Goal: Task Accomplishment & Management: Use online tool/utility

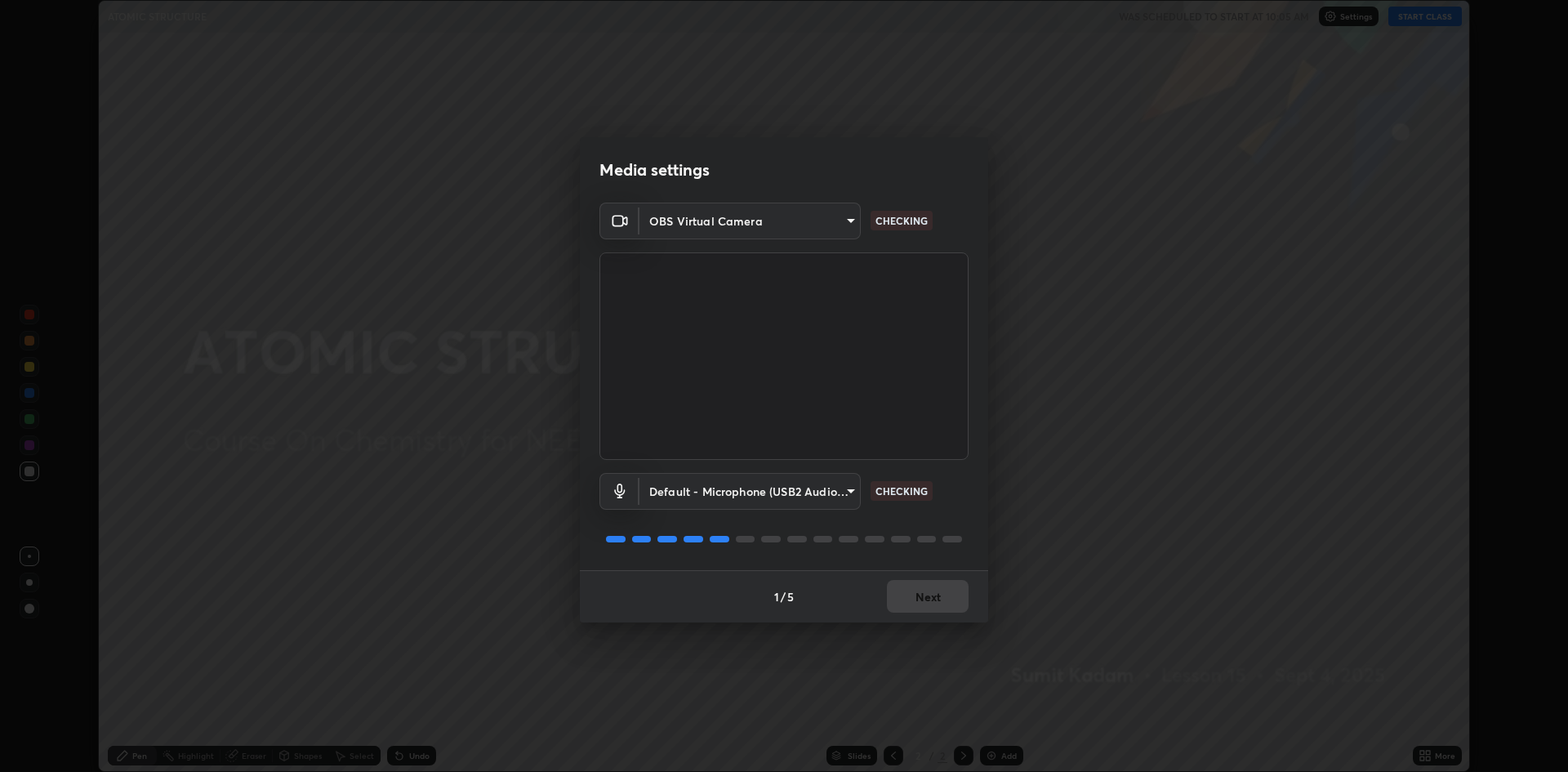
scroll to position [772, 1568]
click at [933, 596] on button "Next" at bounding box center [927, 596] width 81 height 33
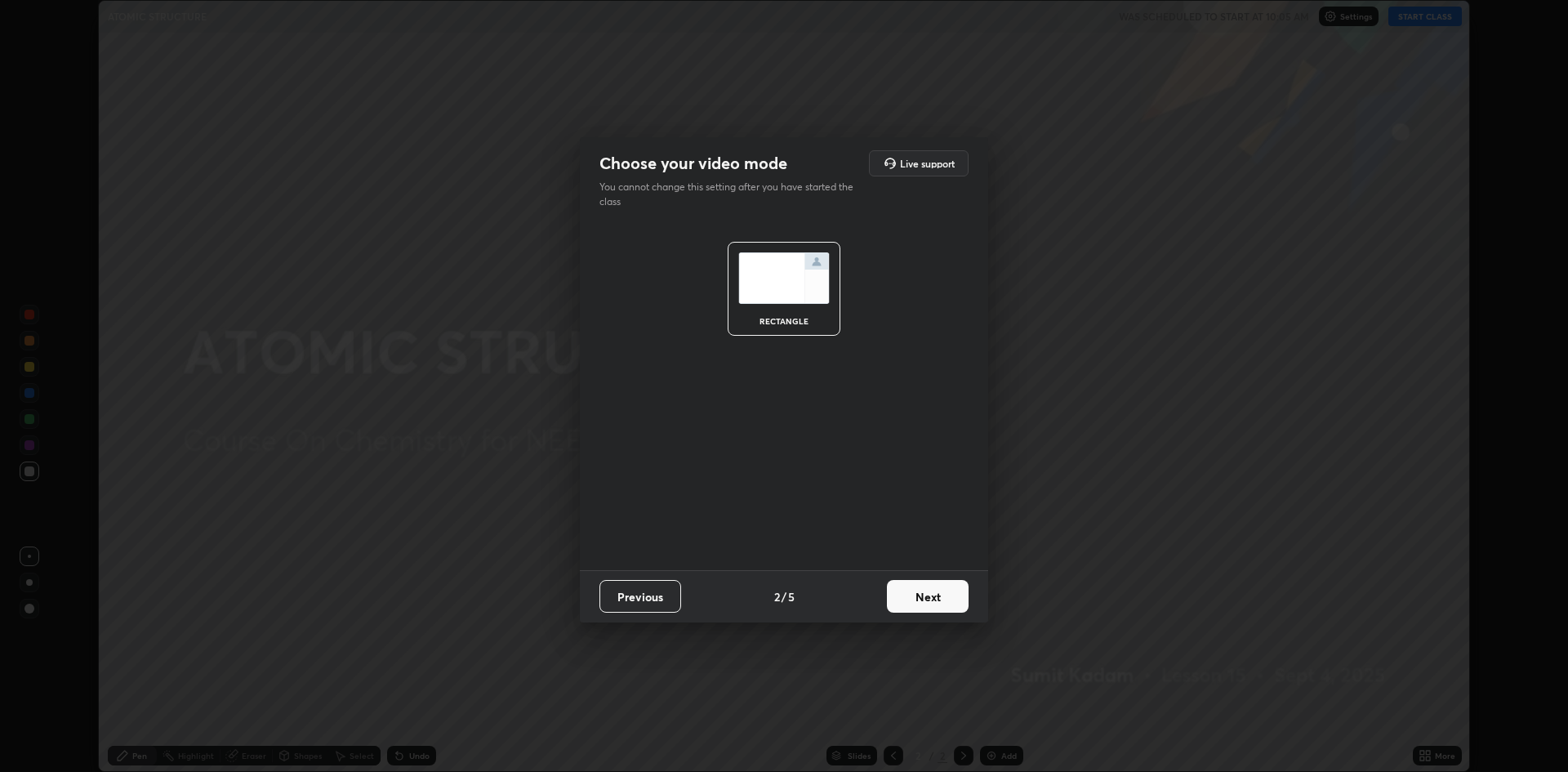
click at [931, 601] on button "Next" at bounding box center [927, 596] width 81 height 33
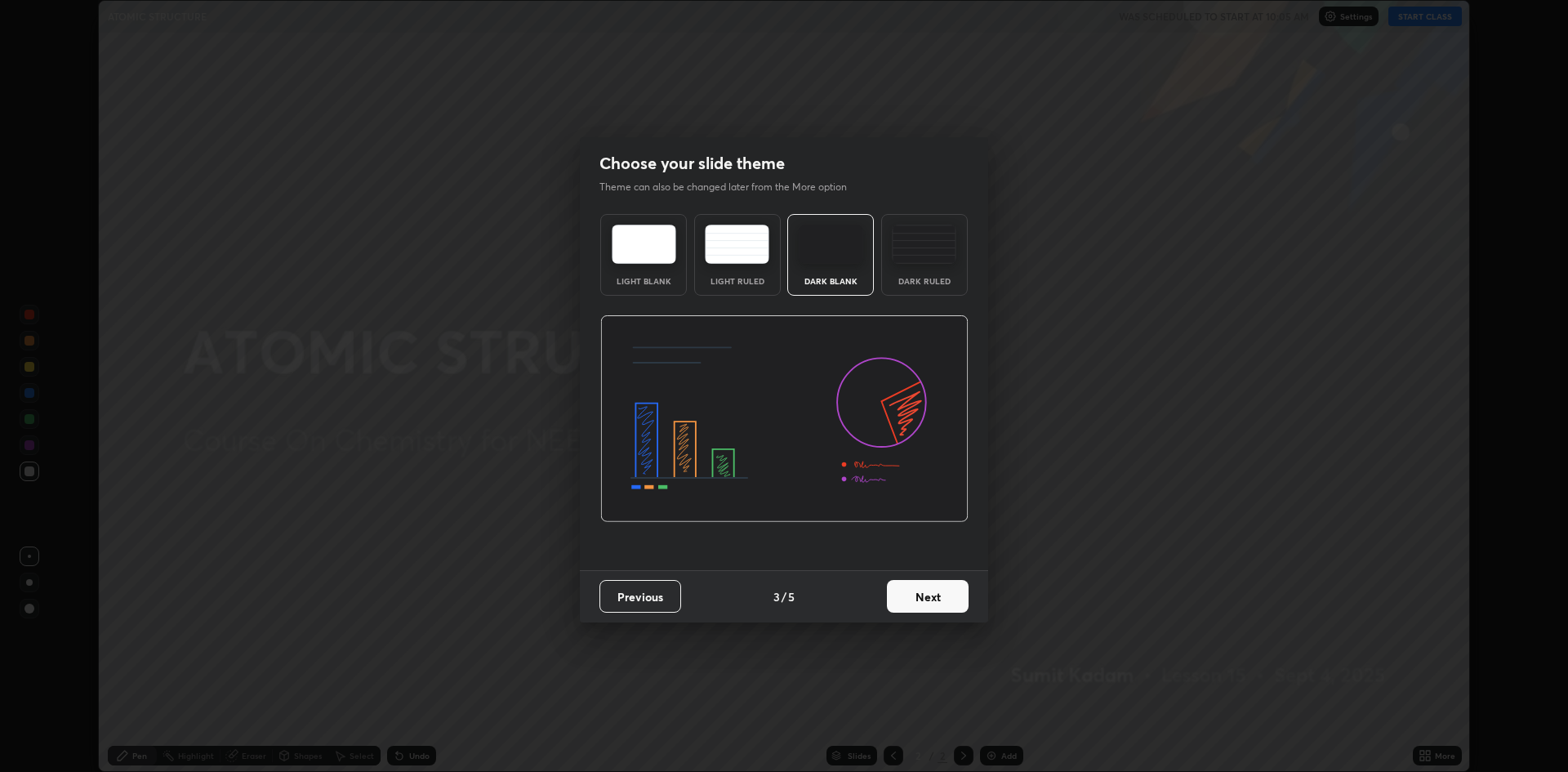
click at [942, 592] on button "Next" at bounding box center [927, 596] width 81 height 33
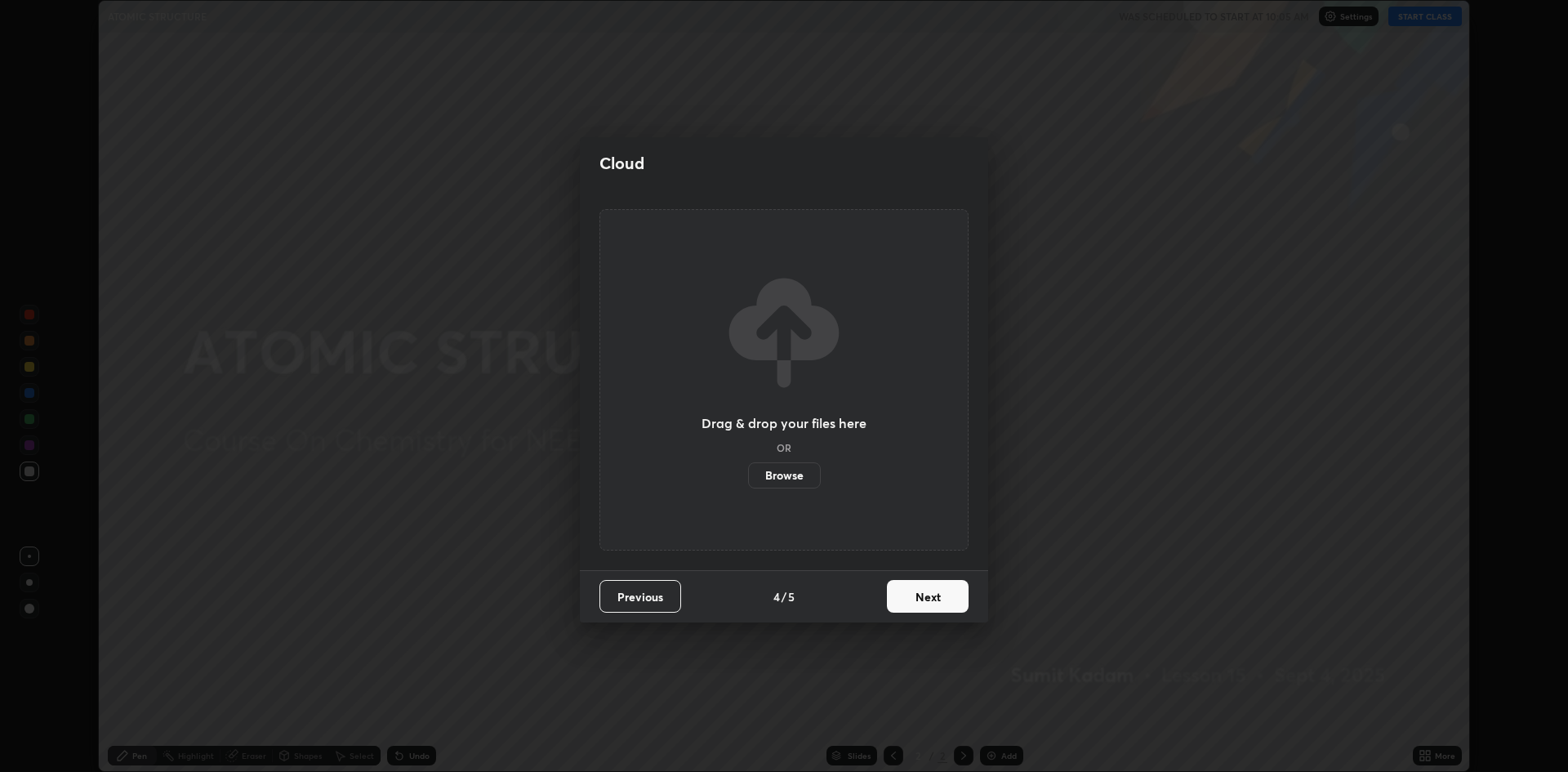
click at [945, 595] on button "Next" at bounding box center [927, 596] width 81 height 33
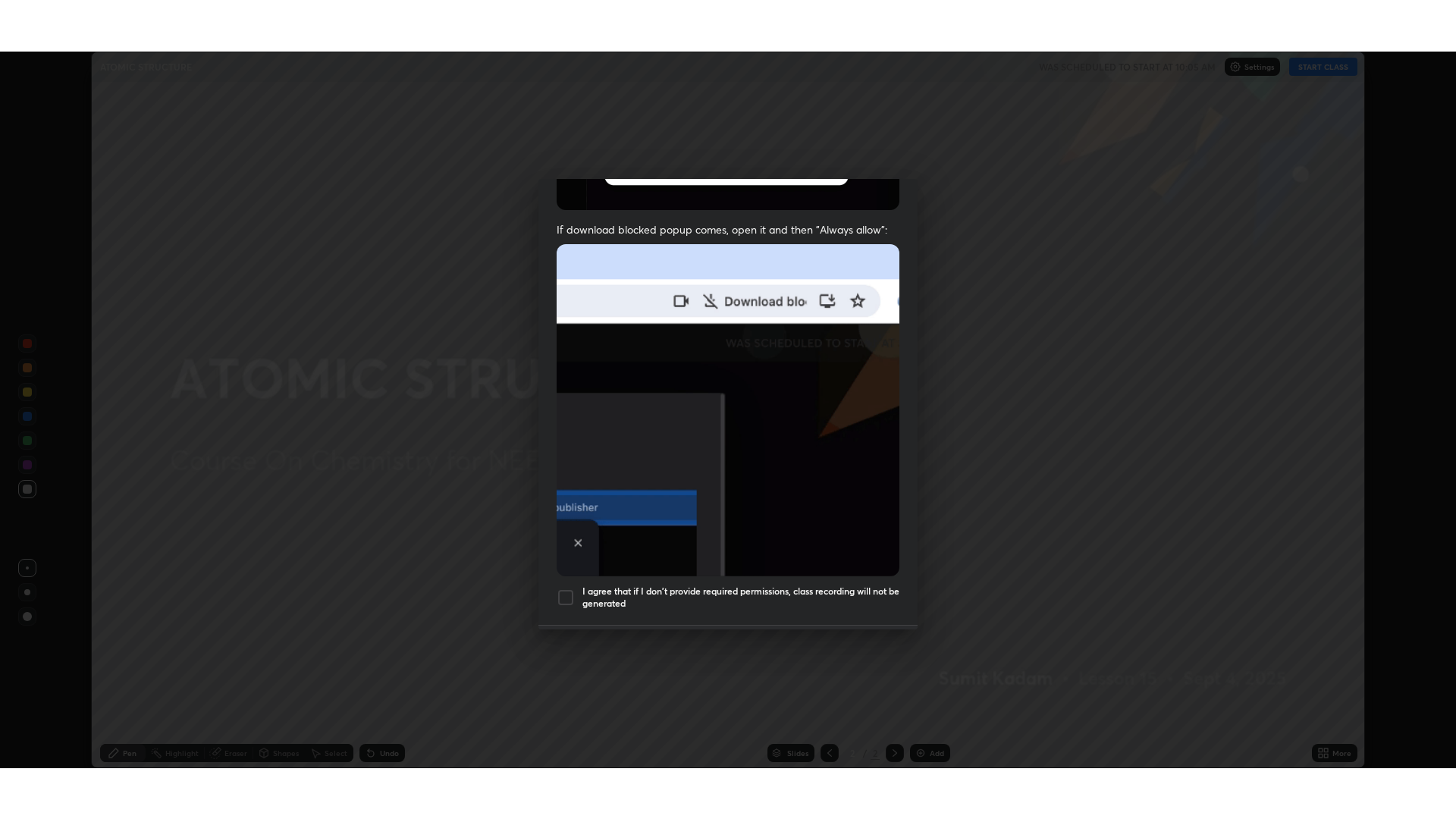
scroll to position [308, 0]
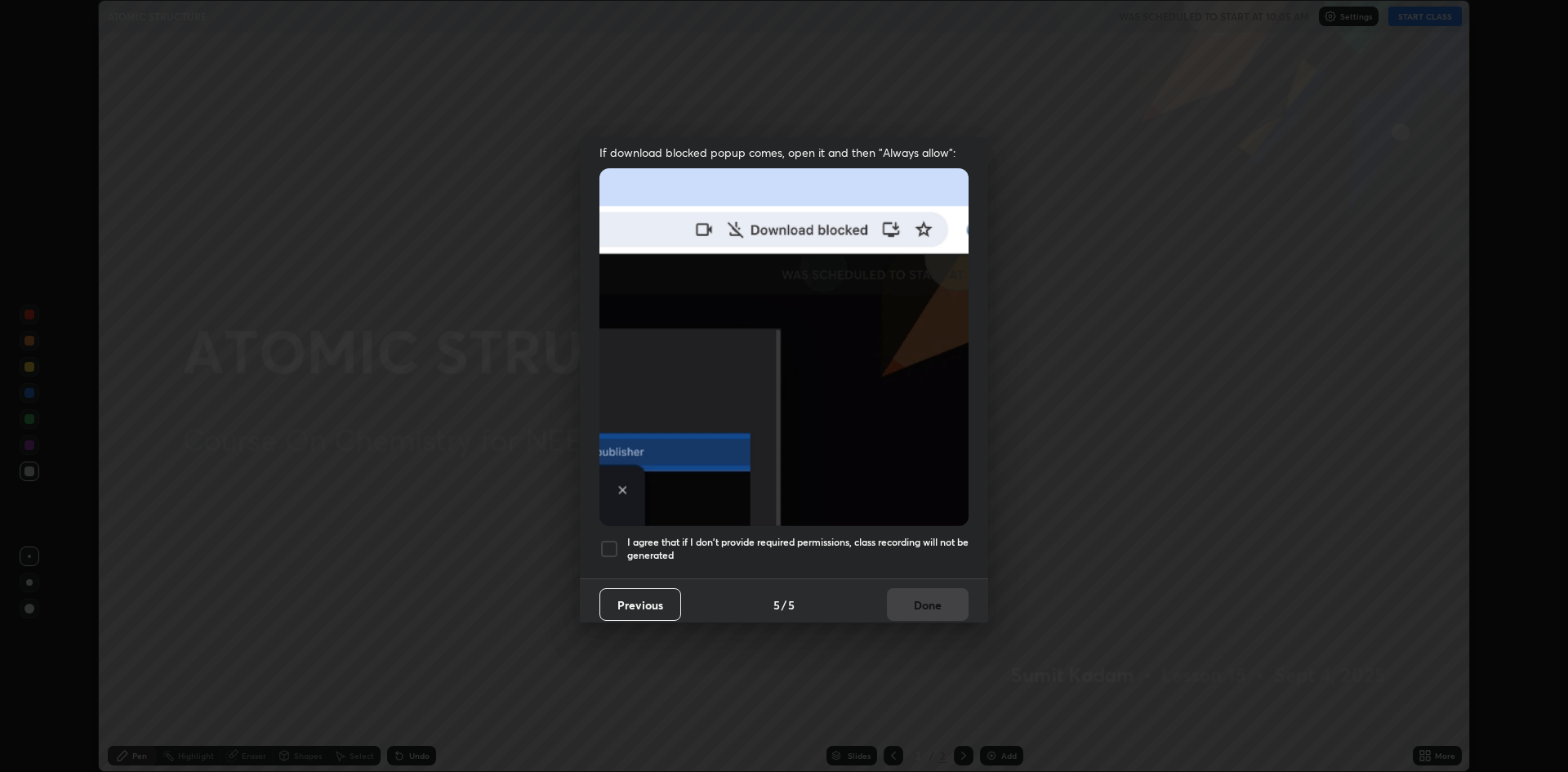
click at [614, 544] on div at bounding box center [609, 549] width 19 height 19
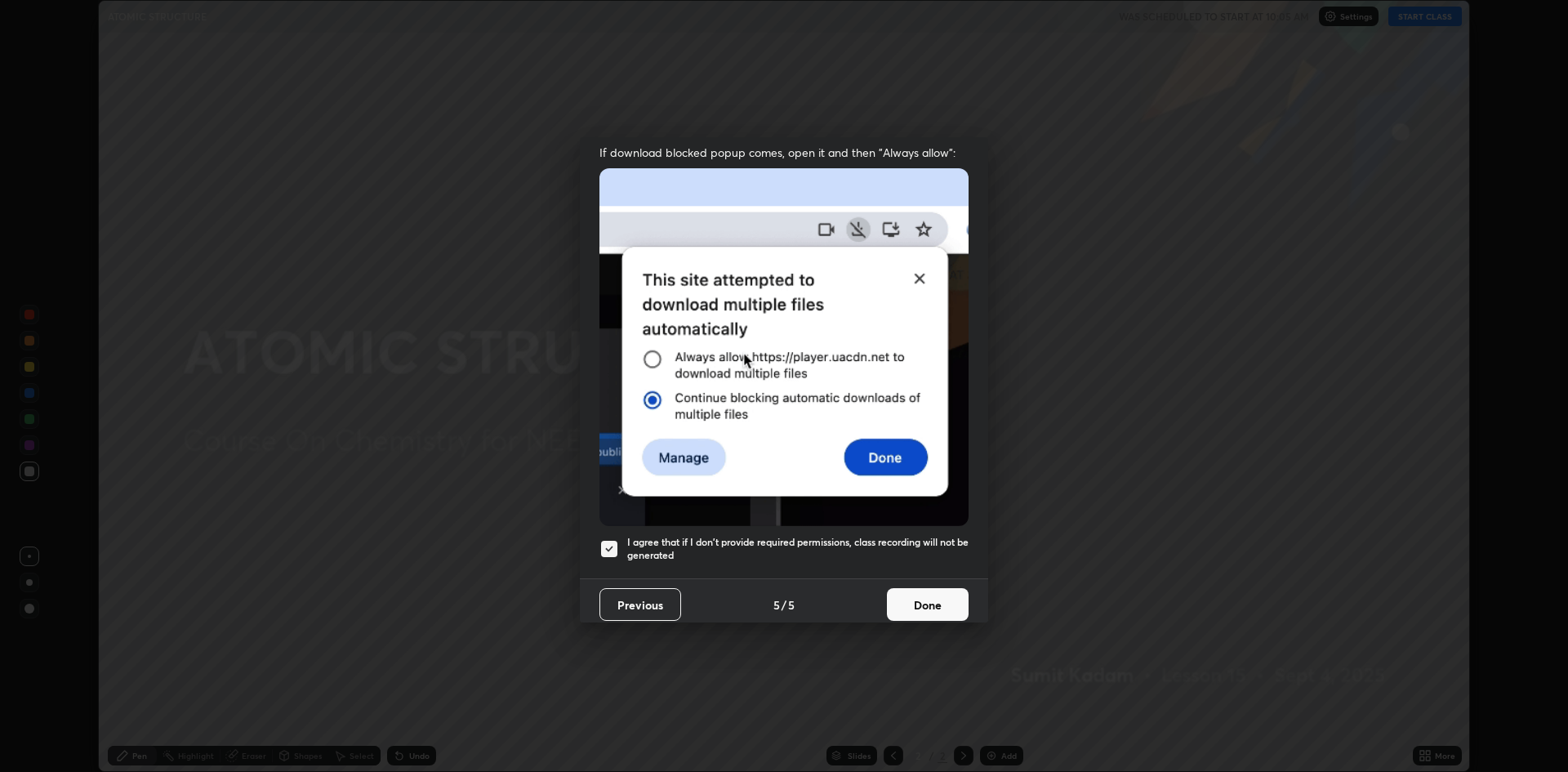
click at [905, 590] on button "Done" at bounding box center [927, 604] width 81 height 33
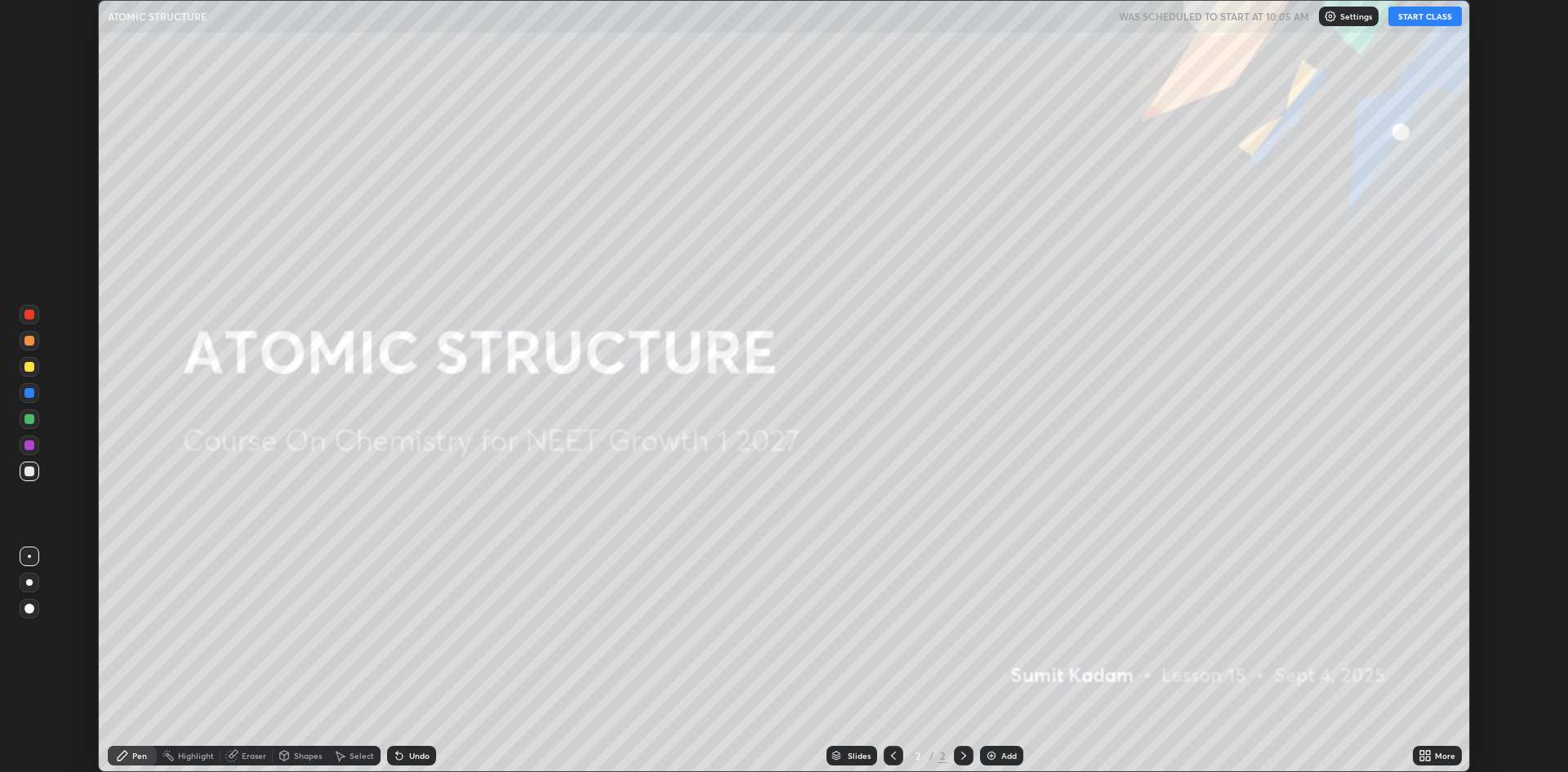
click at [1001, 755] on div "Add" at bounding box center [1009, 756] width 15 height 8
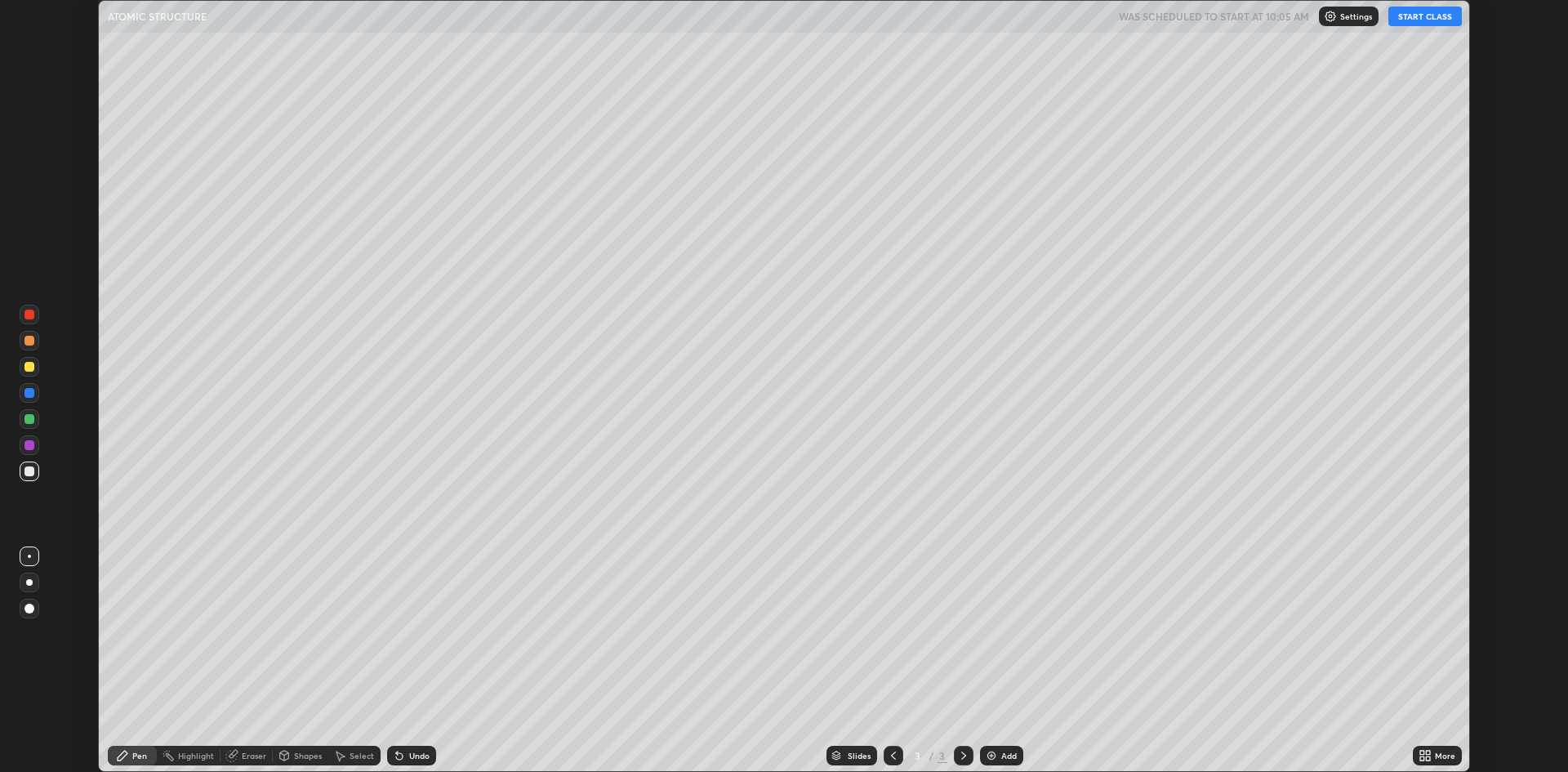
click at [1408, 17] on button "START CLASS" at bounding box center [1425, 16] width 74 height 19
click at [1432, 756] on div "More" at bounding box center [1437, 755] width 49 height 19
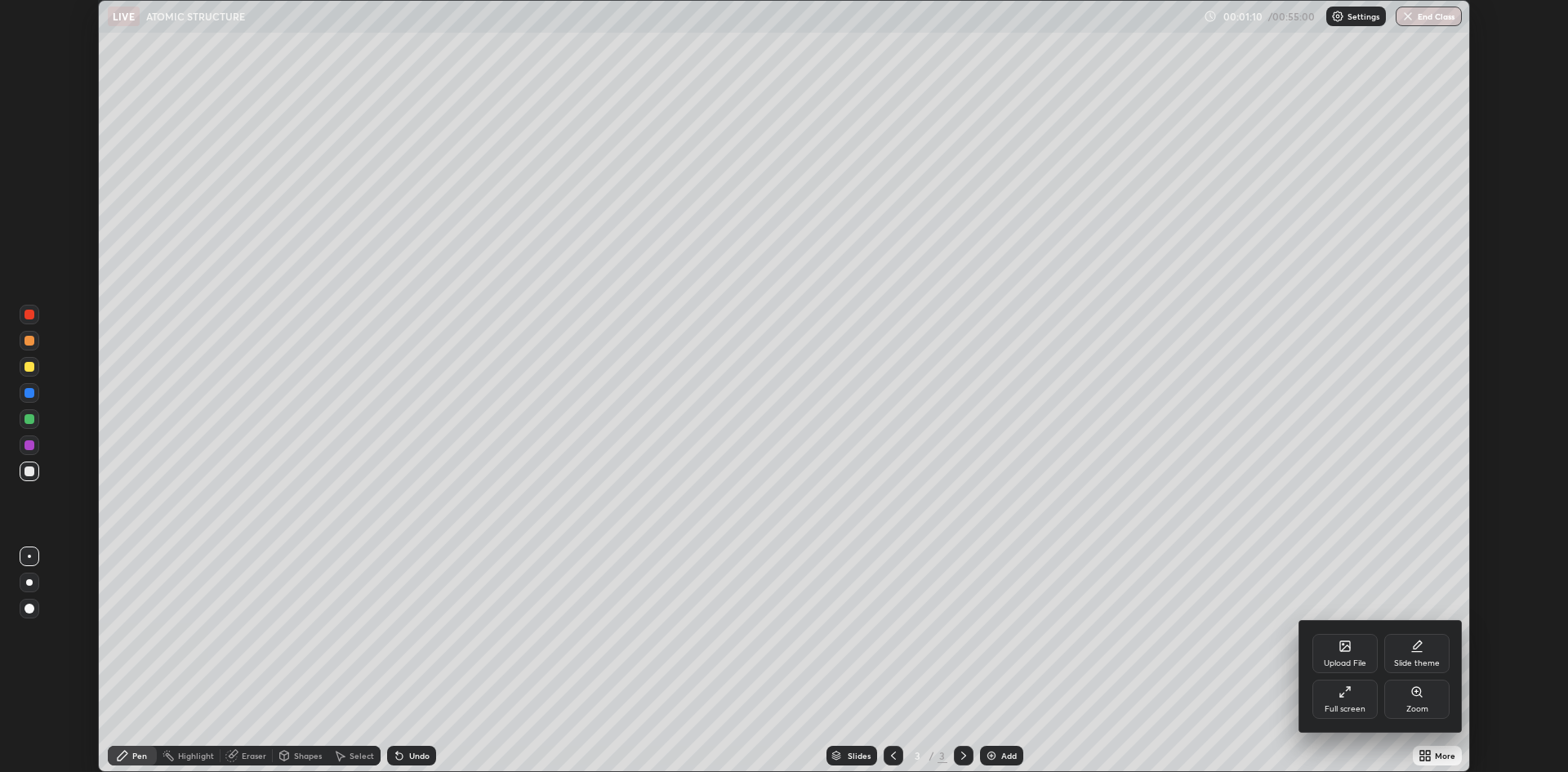
click at [1349, 696] on icon at bounding box center [1345, 692] width 13 height 13
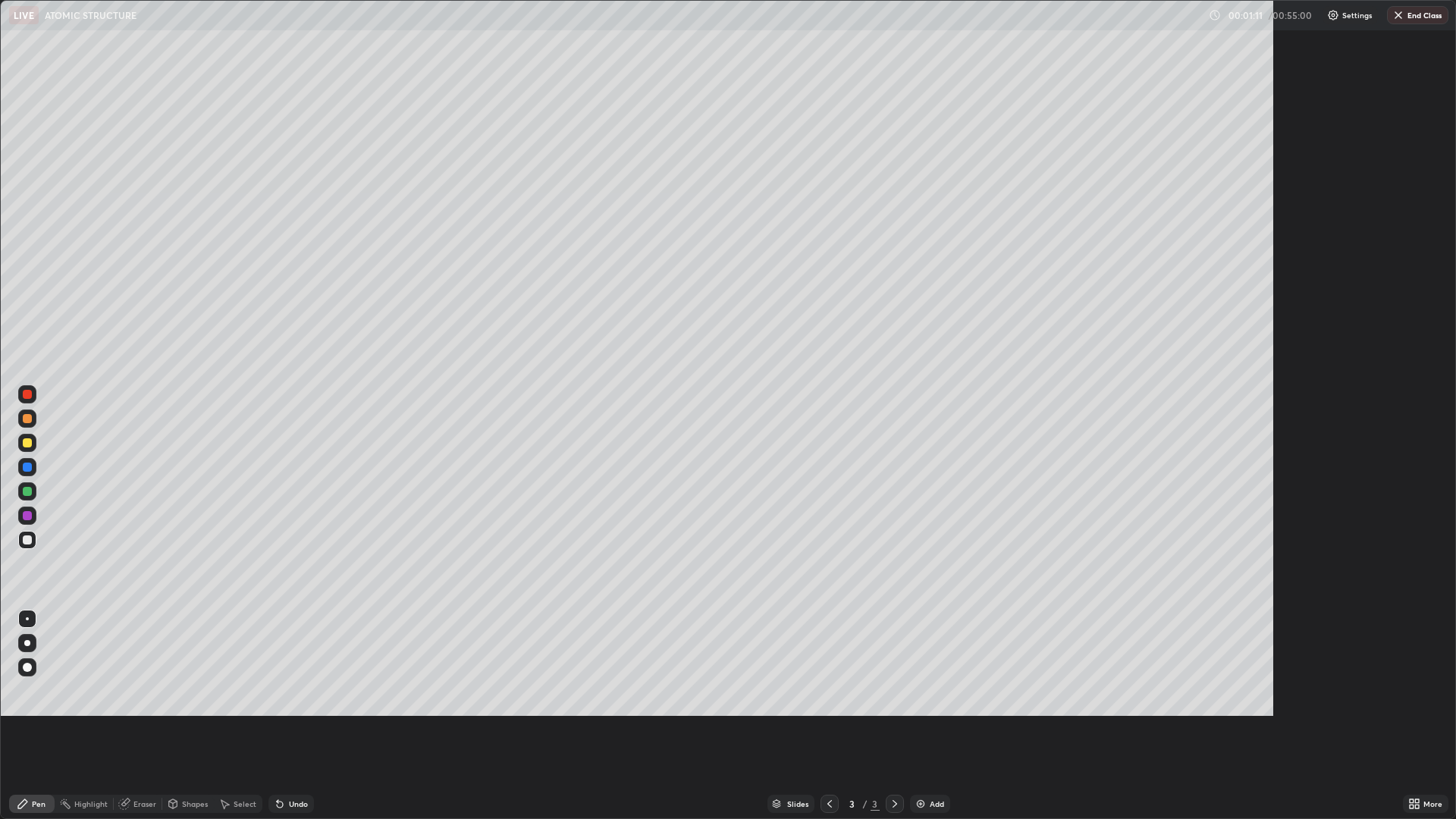
scroll to position [819, 1456]
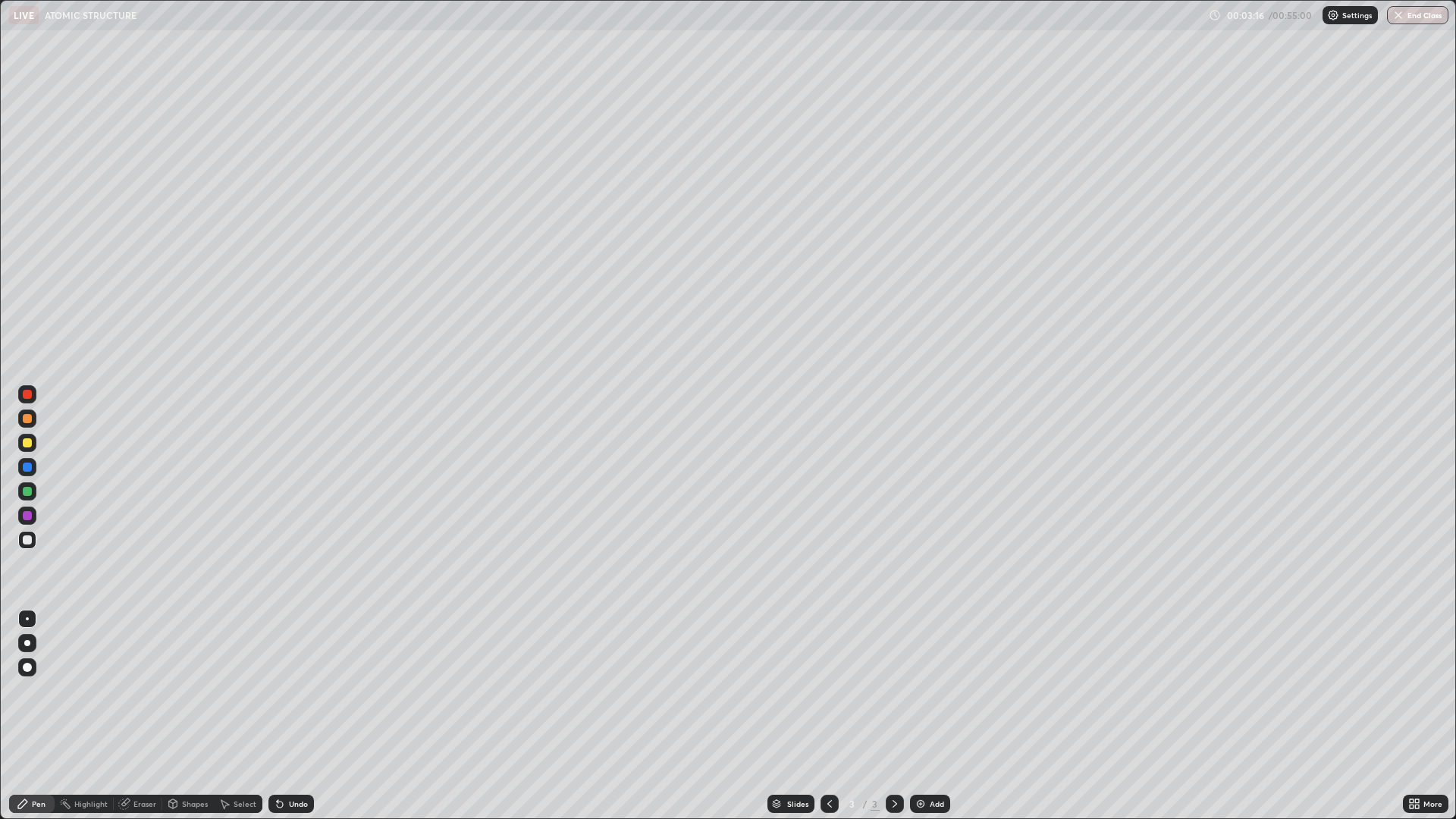
click at [27, 644] on div at bounding box center [27, 644] width 6 height 6
click at [28, 422] on div at bounding box center [27, 419] width 9 height 9
click at [311, 716] on div "Undo" at bounding box center [291, 803] width 45 height 18
click at [301, 716] on div "Undo" at bounding box center [298, 804] width 19 height 8
click at [289, 716] on div "Undo" at bounding box center [298, 804] width 19 height 8
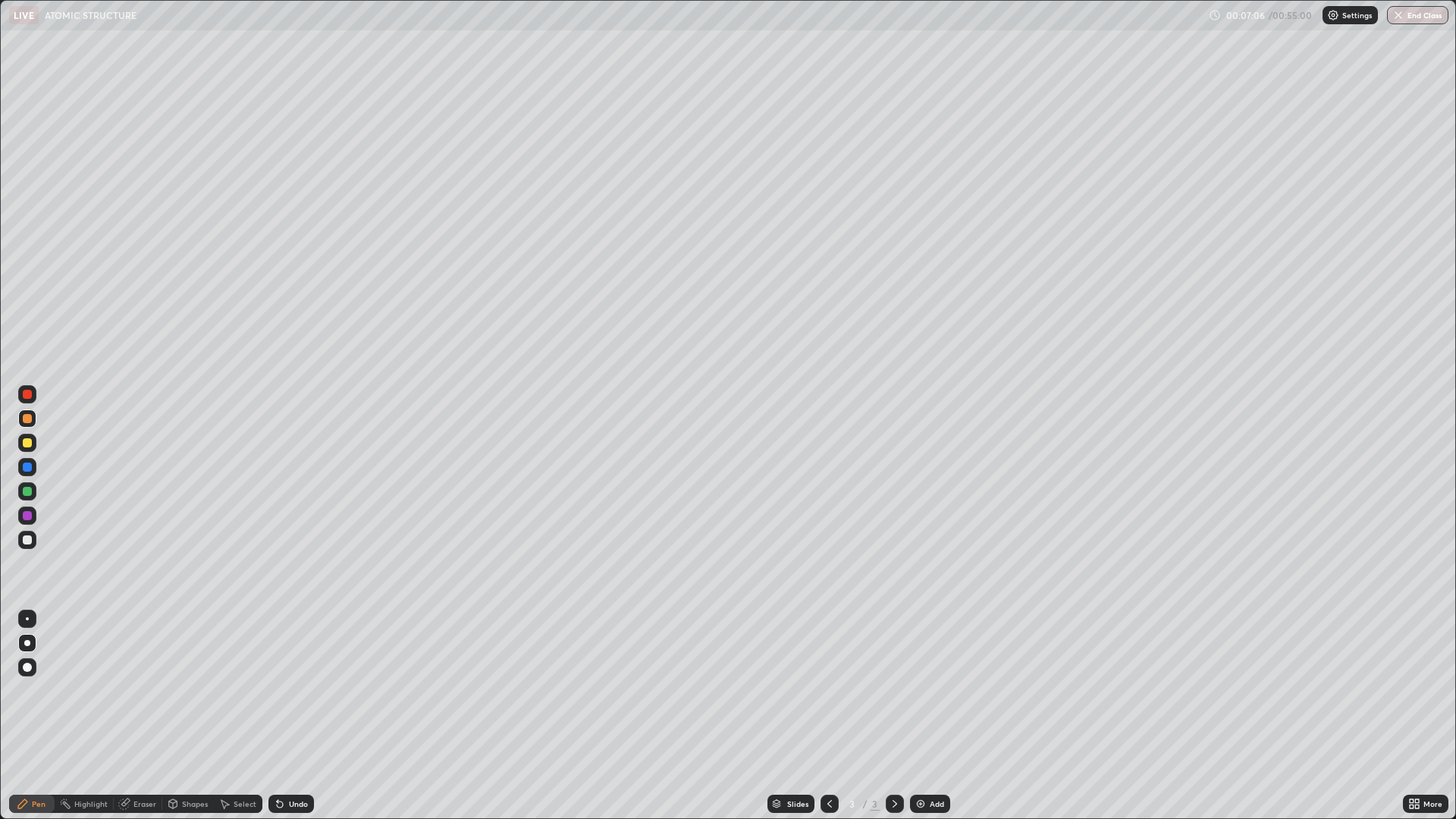
click at [932, 716] on div "Add" at bounding box center [937, 804] width 14 height 8
click at [25, 393] on div at bounding box center [27, 395] width 9 height 9
click at [295, 716] on div "Undo" at bounding box center [298, 804] width 19 height 8
click at [283, 716] on icon at bounding box center [280, 804] width 12 height 12
click at [284, 716] on div "Undo" at bounding box center [291, 803] width 45 height 18
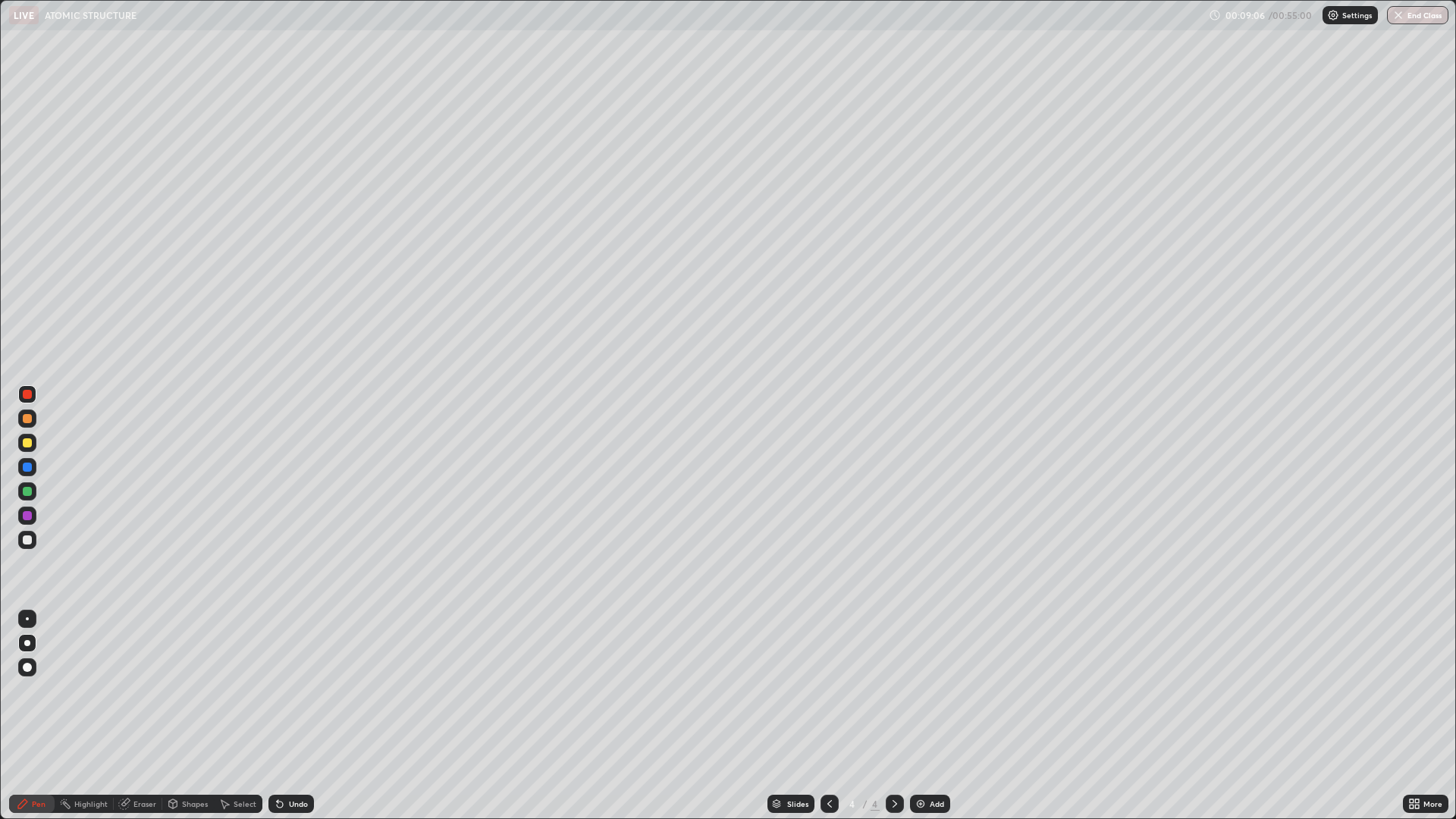
click at [284, 716] on div "Undo" at bounding box center [291, 803] width 45 height 18
click at [27, 442] on div at bounding box center [27, 443] width 9 height 9
click at [926, 716] on div "Add" at bounding box center [930, 803] width 41 height 18
click at [295, 716] on div "Undo" at bounding box center [298, 804] width 19 height 8
click at [296, 716] on div "Undo" at bounding box center [298, 804] width 19 height 8
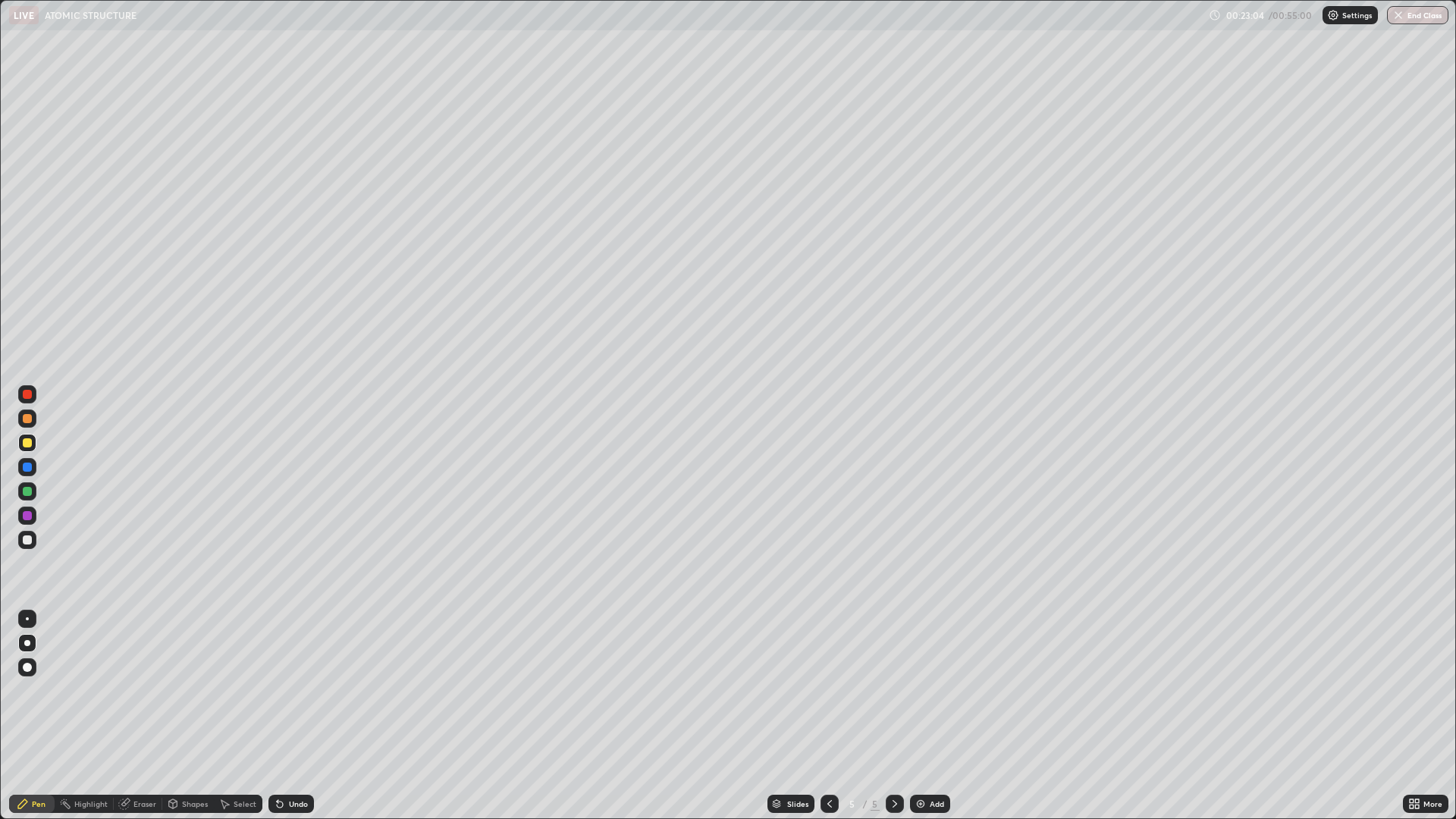
click at [298, 716] on div "Undo" at bounding box center [291, 803] width 45 height 18
click at [297, 716] on div "Undo" at bounding box center [291, 803] width 45 height 18
click at [293, 716] on div "Undo" at bounding box center [291, 803] width 45 height 18
click at [288, 716] on div "Undo" at bounding box center [291, 803] width 45 height 18
click at [284, 716] on div "Undo" at bounding box center [291, 803] width 45 height 18
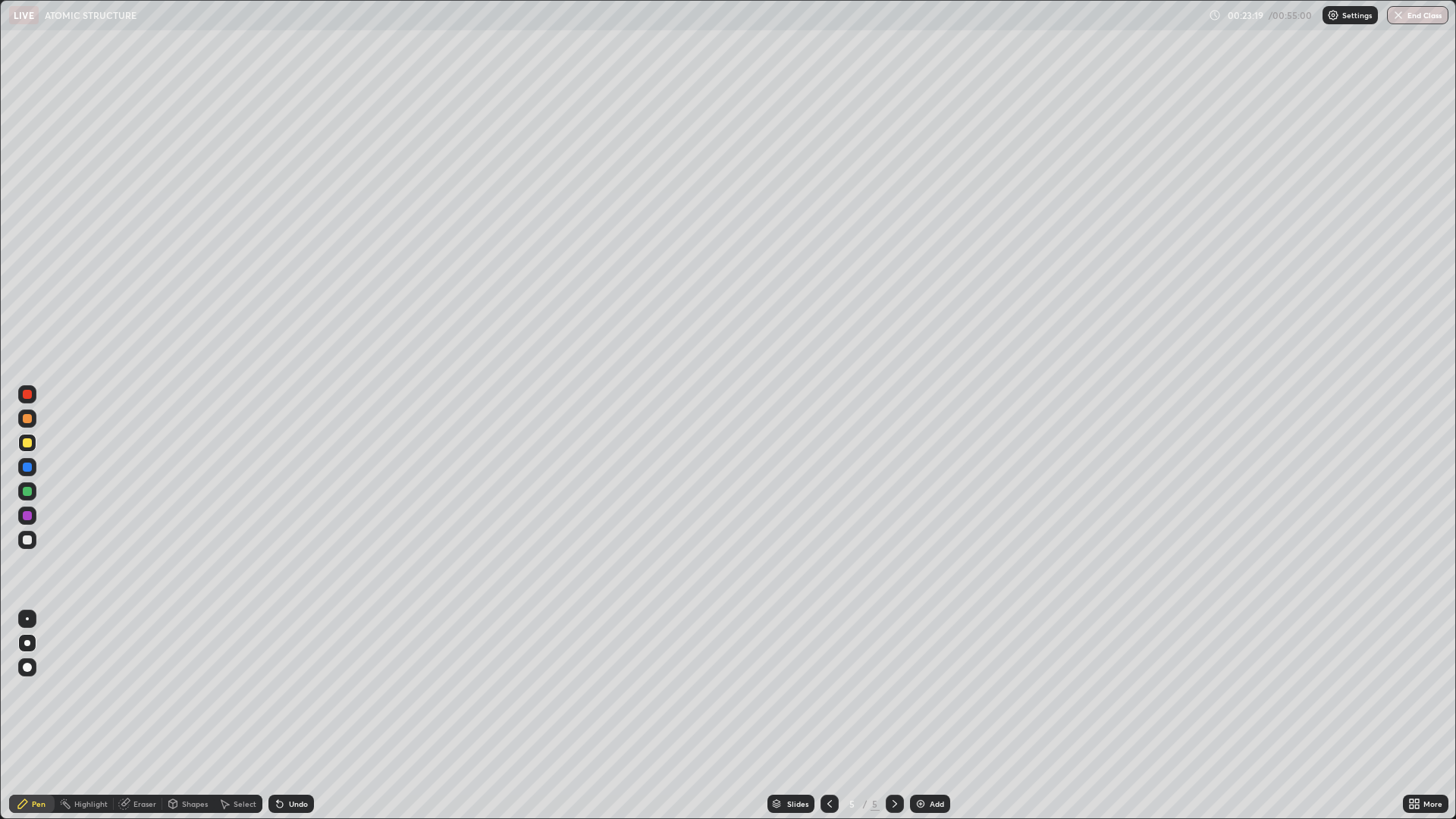
click at [289, 716] on div "Undo" at bounding box center [298, 804] width 19 height 8
click at [286, 716] on div "Undo" at bounding box center [291, 803] width 45 height 18
click at [19, 467] on div at bounding box center [27, 466] width 18 height 18
click at [292, 716] on div "Undo" at bounding box center [291, 803] width 45 height 18
click at [294, 716] on div "Undo" at bounding box center [298, 804] width 19 height 8
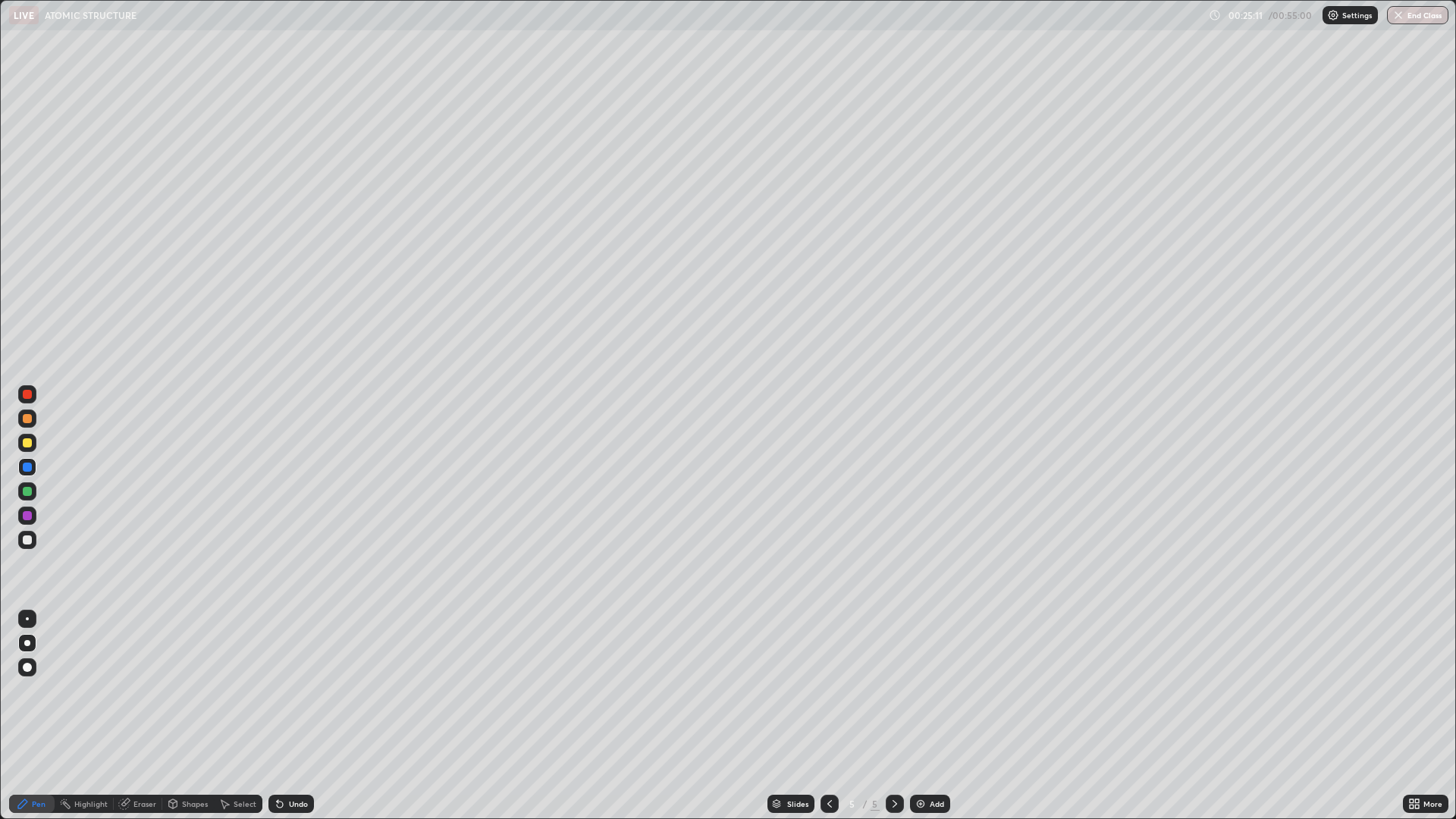
click at [293, 716] on div "Undo" at bounding box center [298, 804] width 19 height 8
click at [277, 716] on icon at bounding box center [278, 801] width 2 height 2
click at [300, 716] on div "Undo" at bounding box center [291, 803] width 45 height 18
click at [286, 716] on div "Undo" at bounding box center [291, 803] width 45 height 18
click at [27, 516] on div at bounding box center [27, 516] width 9 height 9
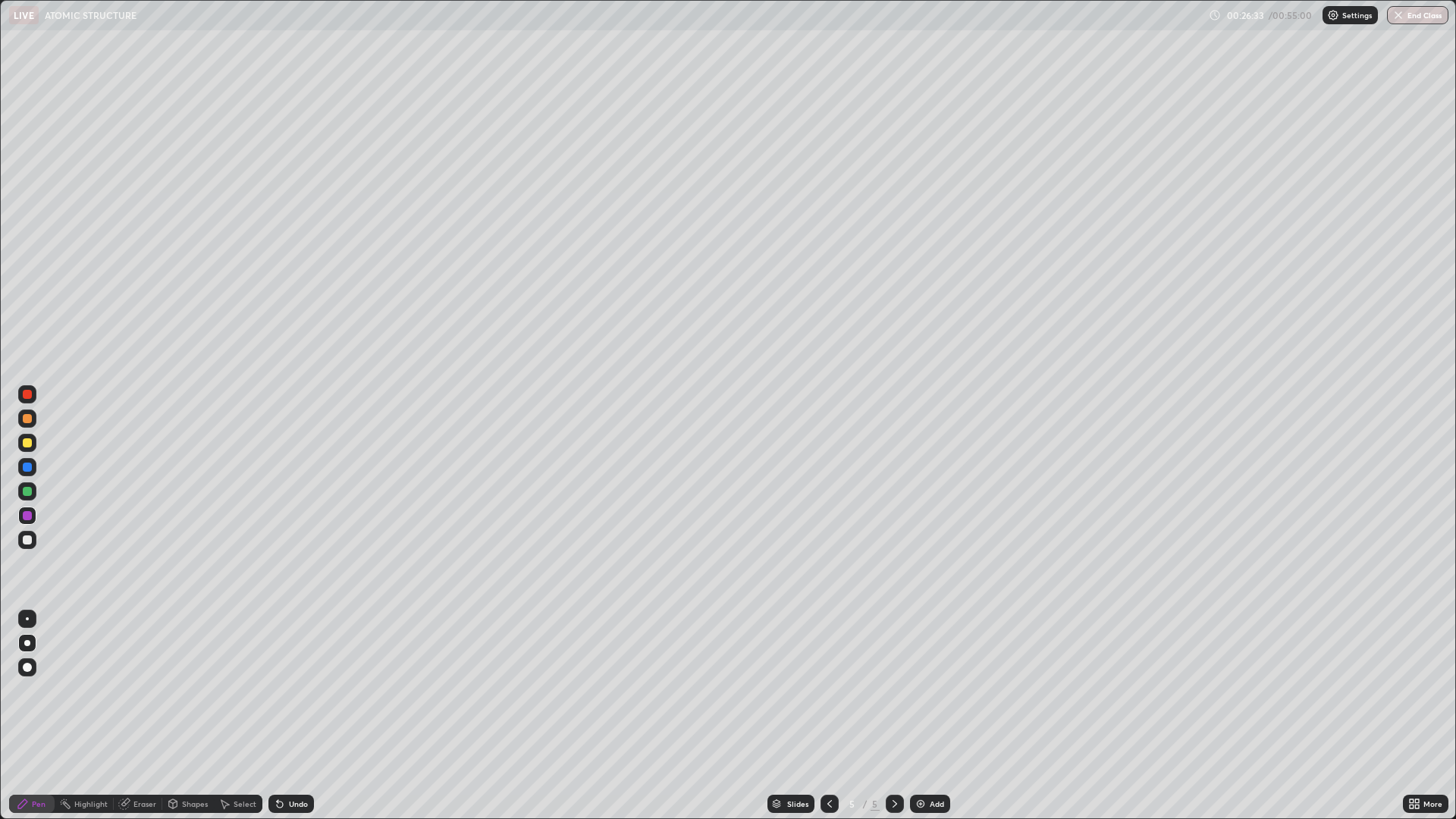
click at [828, 716] on icon at bounding box center [830, 804] width 12 height 12
click at [901, 716] on div at bounding box center [895, 803] width 18 height 18
click at [930, 716] on div "Add" at bounding box center [937, 804] width 14 height 8
click at [828, 716] on icon at bounding box center [830, 804] width 5 height 8
click at [143, 716] on div "Eraser" at bounding box center [144, 804] width 23 height 8
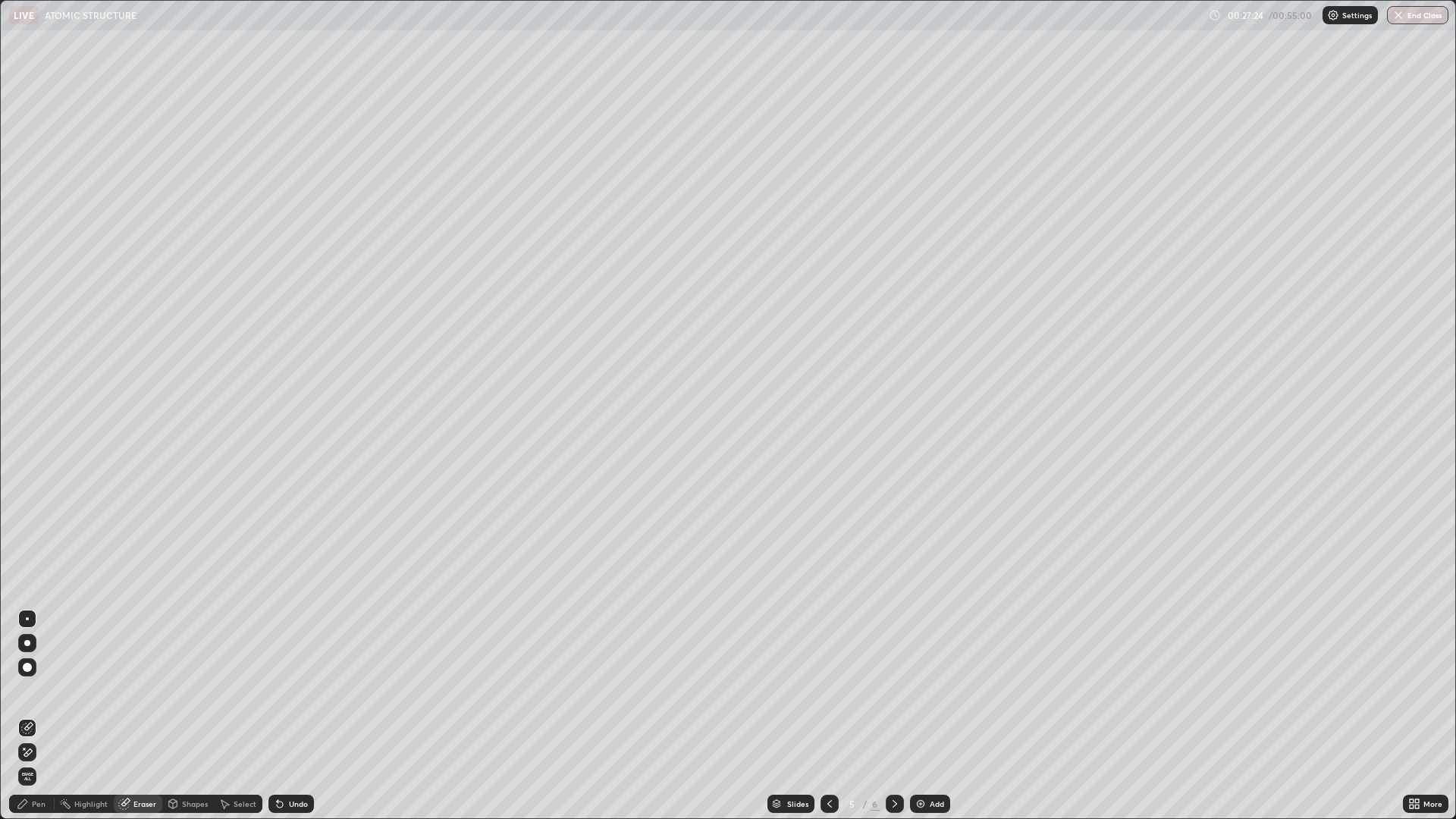
click at [28, 716] on icon at bounding box center [27, 753] width 12 height 13
click at [37, 716] on div "Pen" at bounding box center [39, 804] width 14 height 8
click at [147, 716] on div "Eraser" at bounding box center [144, 804] width 23 height 8
click at [105, 716] on div "Highlight" at bounding box center [84, 803] width 59 height 18
click at [39, 716] on div "Pen" at bounding box center [39, 804] width 14 height 8
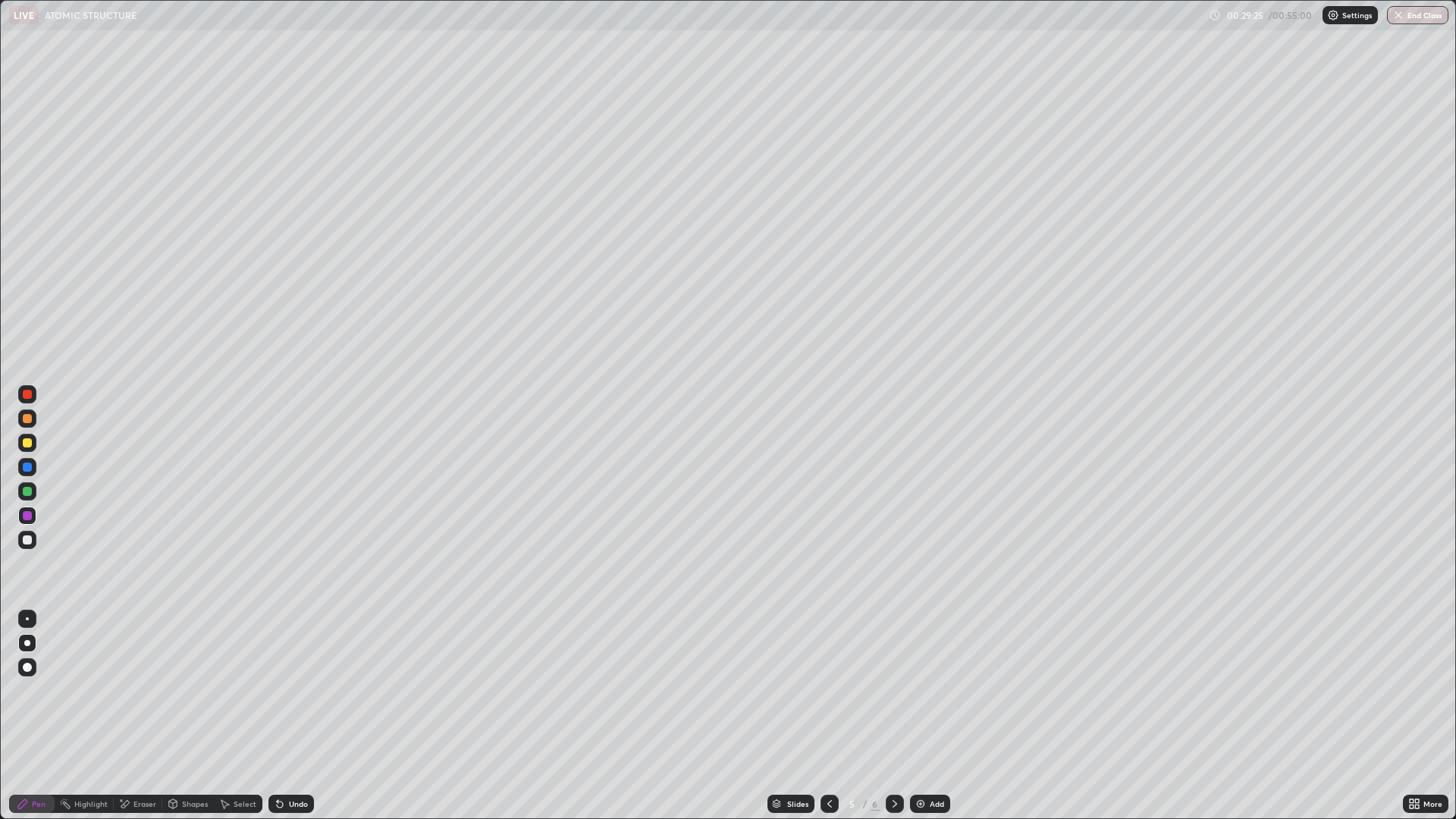
click at [285, 716] on div "Undo" at bounding box center [291, 803] width 45 height 18
click at [284, 716] on div "Undo" at bounding box center [291, 803] width 45 height 18
click at [30, 466] on div at bounding box center [27, 467] width 9 height 9
click at [25, 440] on div at bounding box center [27, 443] width 9 height 9
click at [27, 418] on div at bounding box center [27, 419] width 9 height 9
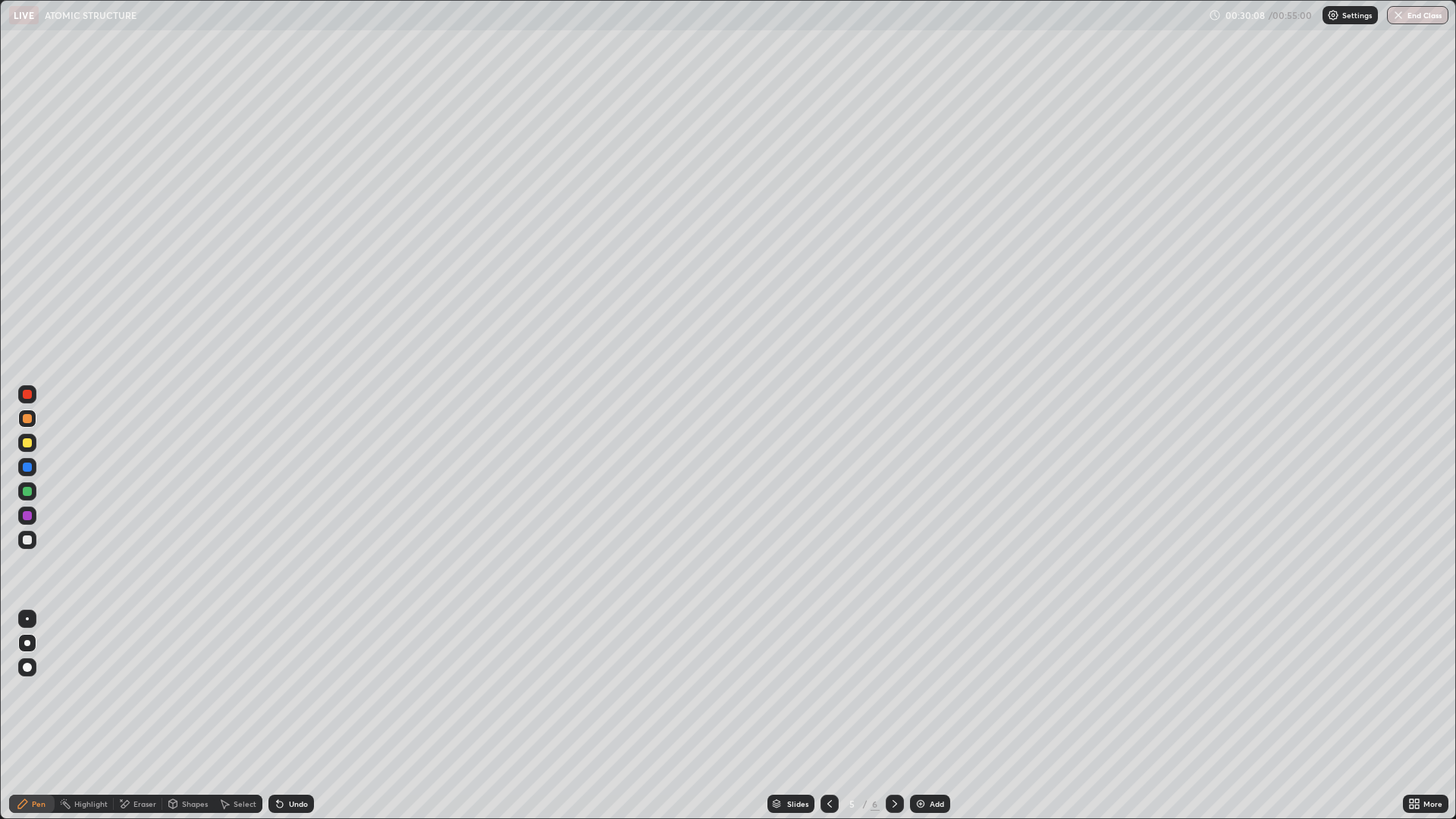
click at [31, 516] on div at bounding box center [27, 516] width 9 height 9
click at [34, 417] on div at bounding box center [27, 418] width 18 height 18
click at [289, 716] on div "Undo" at bounding box center [298, 804] width 19 height 8
click at [286, 716] on div "Undo" at bounding box center [291, 803] width 45 height 18
click at [285, 716] on div "Undo" at bounding box center [291, 803] width 45 height 18
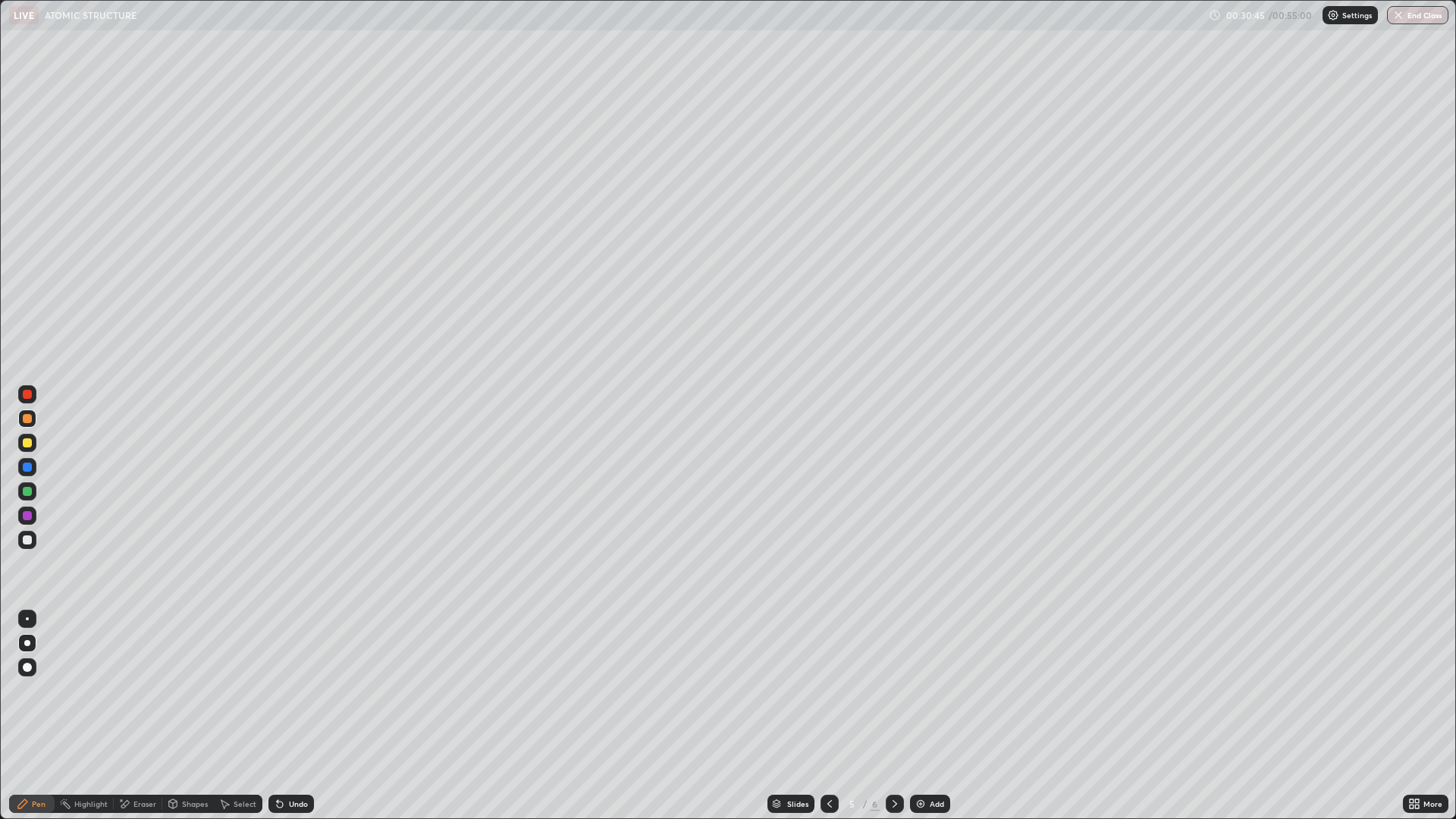
click at [287, 716] on div "Undo" at bounding box center [291, 803] width 45 height 18
click at [284, 716] on icon at bounding box center [280, 804] width 12 height 12
click at [20, 394] on div at bounding box center [27, 394] width 18 height 18
click at [28, 437] on div at bounding box center [27, 442] width 18 height 18
click at [27, 395] on div at bounding box center [27, 395] width 9 height 9
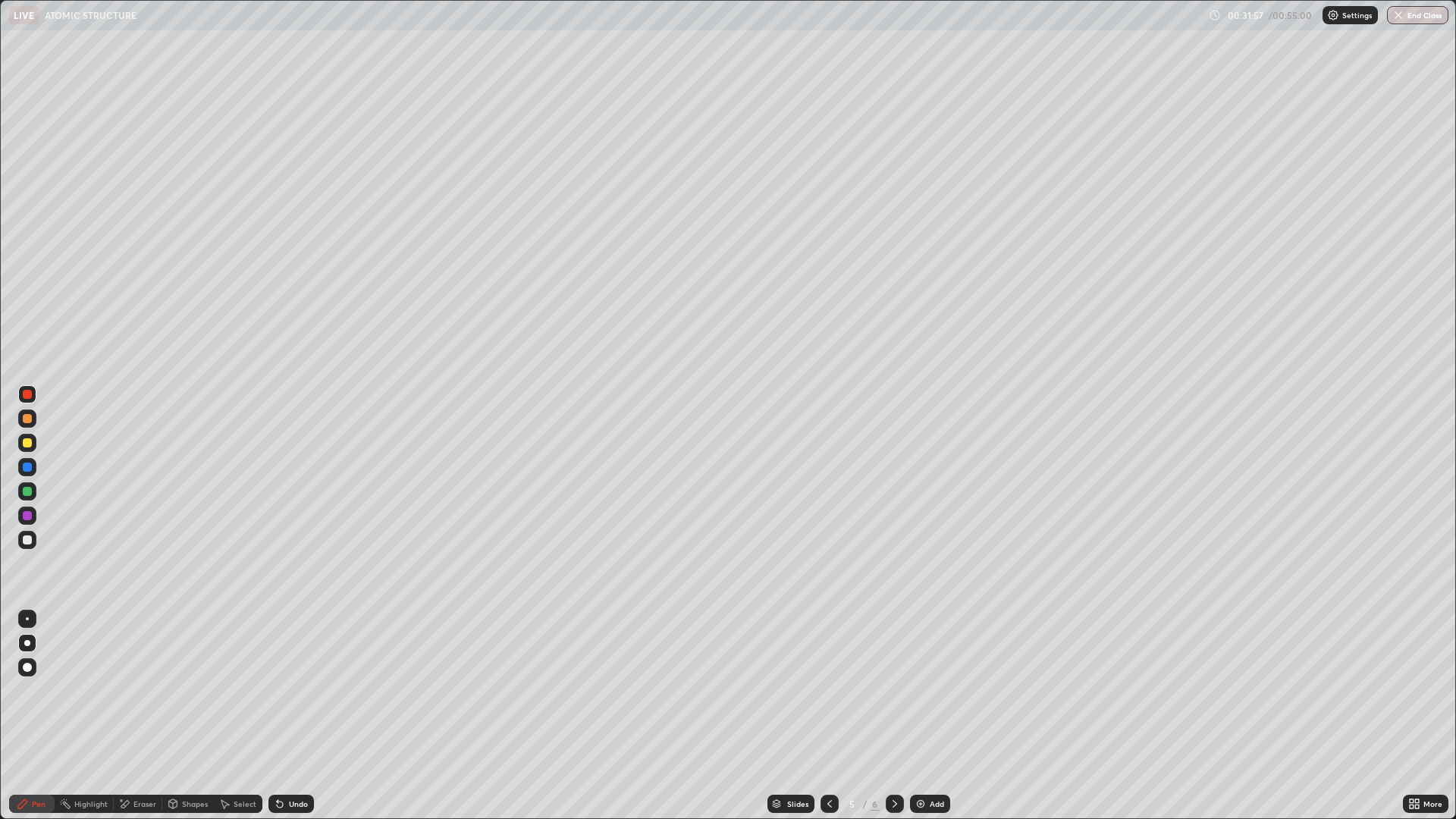
click at [27, 450] on div at bounding box center [27, 442] width 18 height 18
click at [27, 470] on div at bounding box center [27, 467] width 9 height 9
click at [25, 493] on div at bounding box center [27, 491] width 9 height 9
click at [289, 716] on div "Undo" at bounding box center [298, 804] width 19 height 8
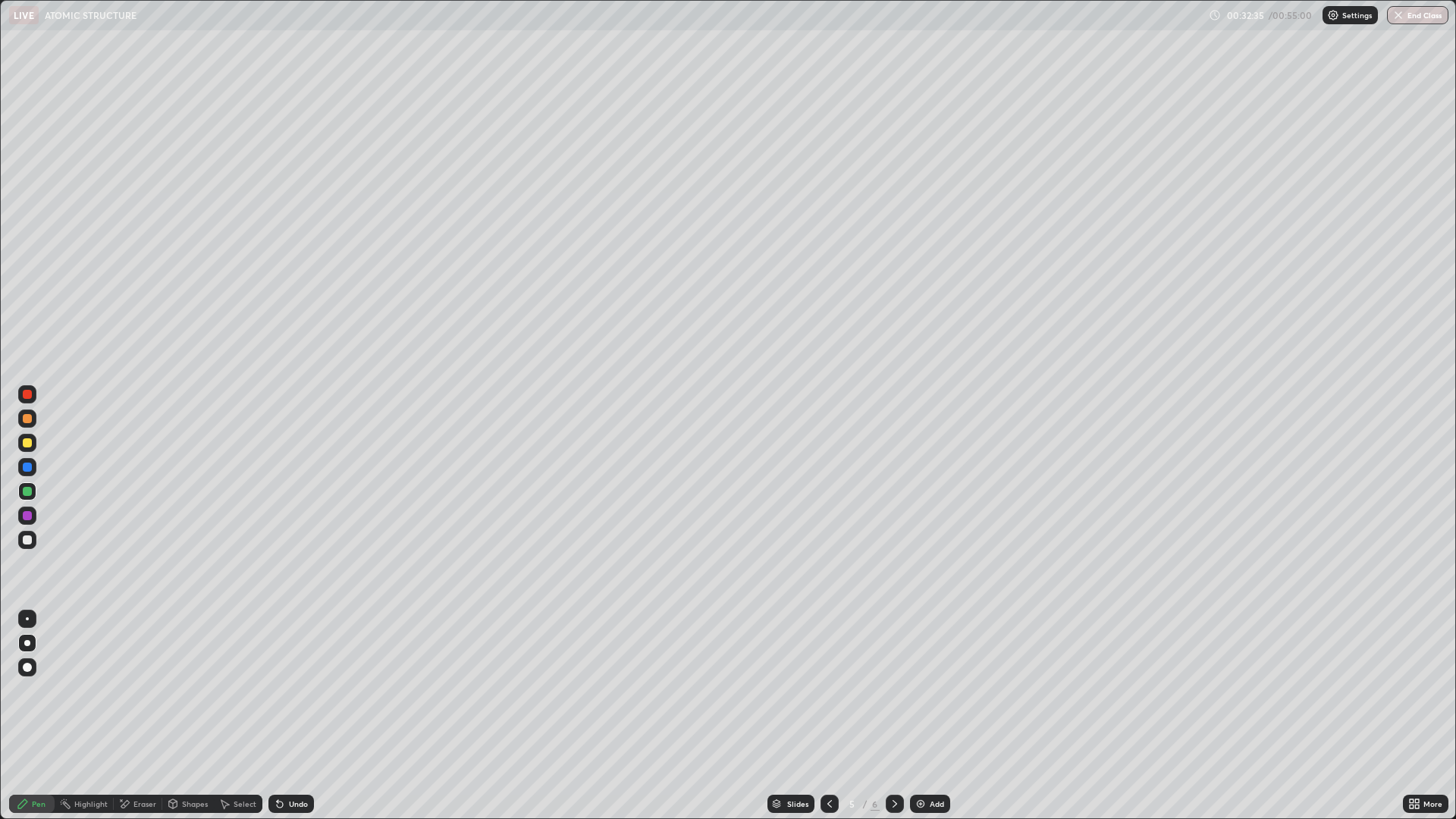
click at [137, 716] on div "Eraser" at bounding box center [144, 804] width 23 height 8
click at [29, 716] on icon at bounding box center [27, 729] width 12 height 12
click at [37, 716] on div "Pen" at bounding box center [32, 803] width 45 height 18
click at [27, 618] on div at bounding box center [27, 619] width 3 height 3
click at [27, 397] on div at bounding box center [27, 395] width 9 height 9
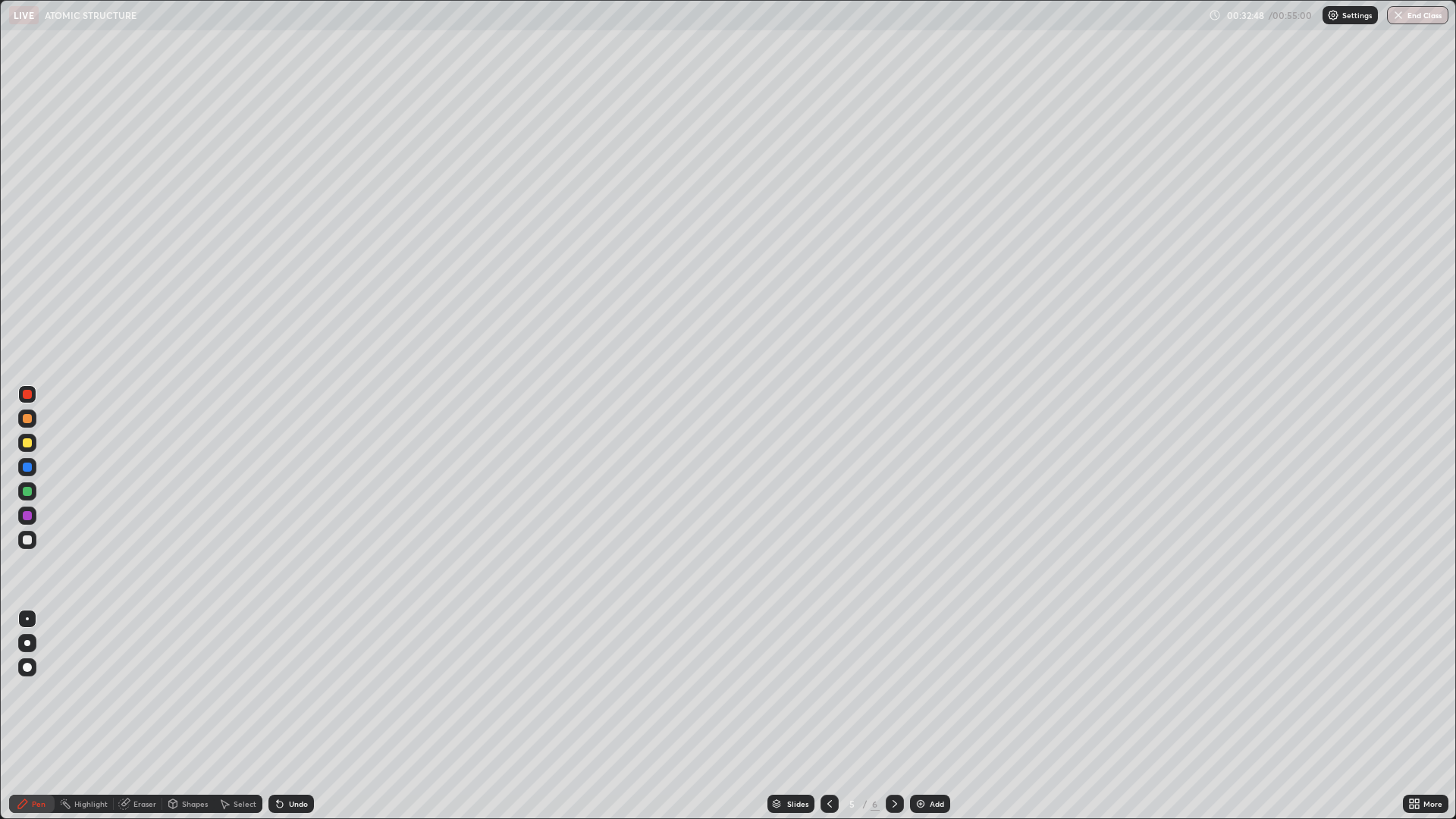
click at [27, 445] on div at bounding box center [27, 443] width 9 height 9
click at [30, 644] on div at bounding box center [27, 644] width 6 height 6
click at [237, 716] on div "Select" at bounding box center [245, 804] width 23 height 8
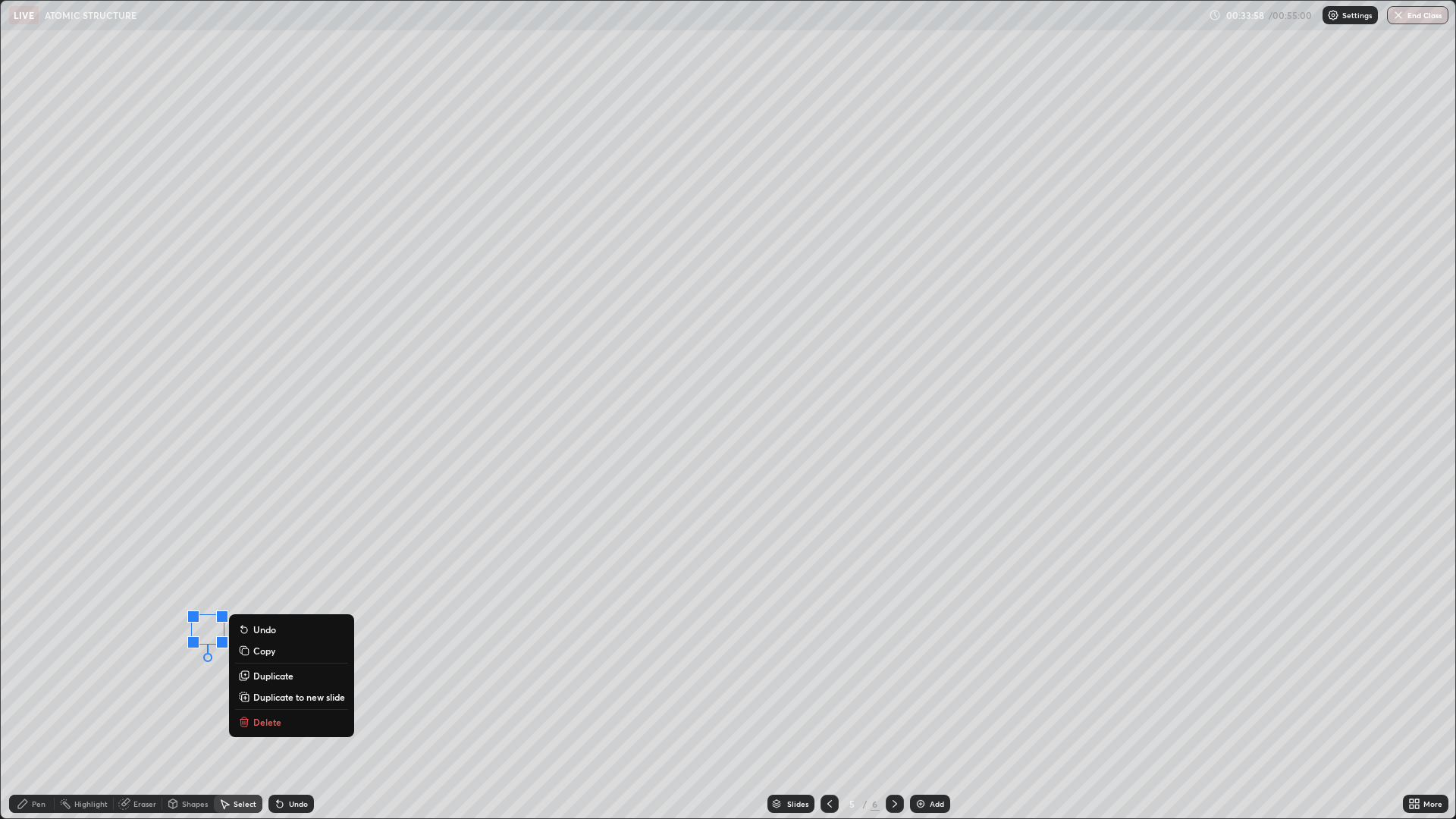
click at [61, 716] on div "0 ° Undo Copy Duplicate Duplicate to new slide Delete" at bounding box center [728, 410] width 1454 height 817
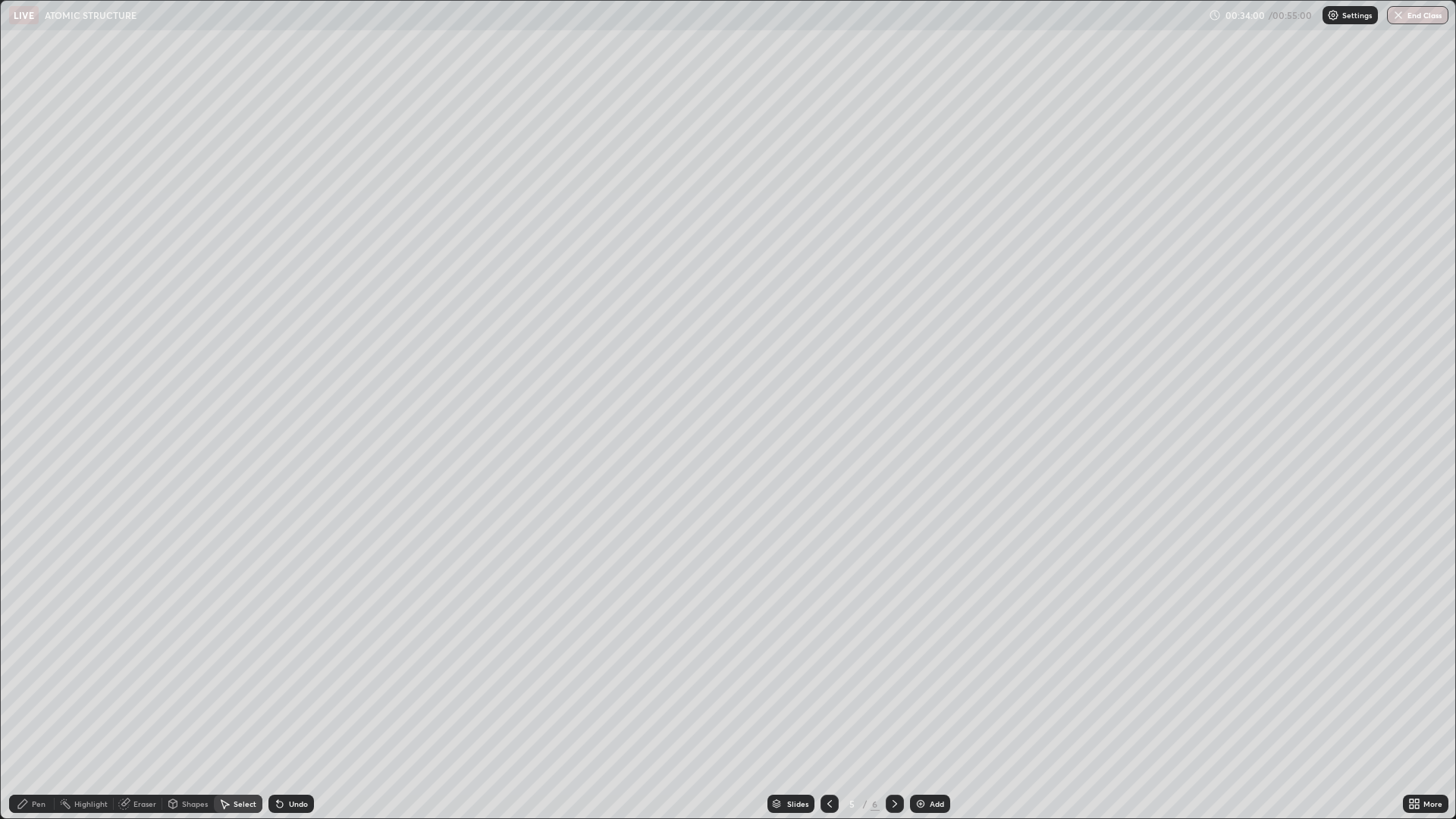
click at [192, 716] on div "Shapes" at bounding box center [194, 804] width 26 height 8
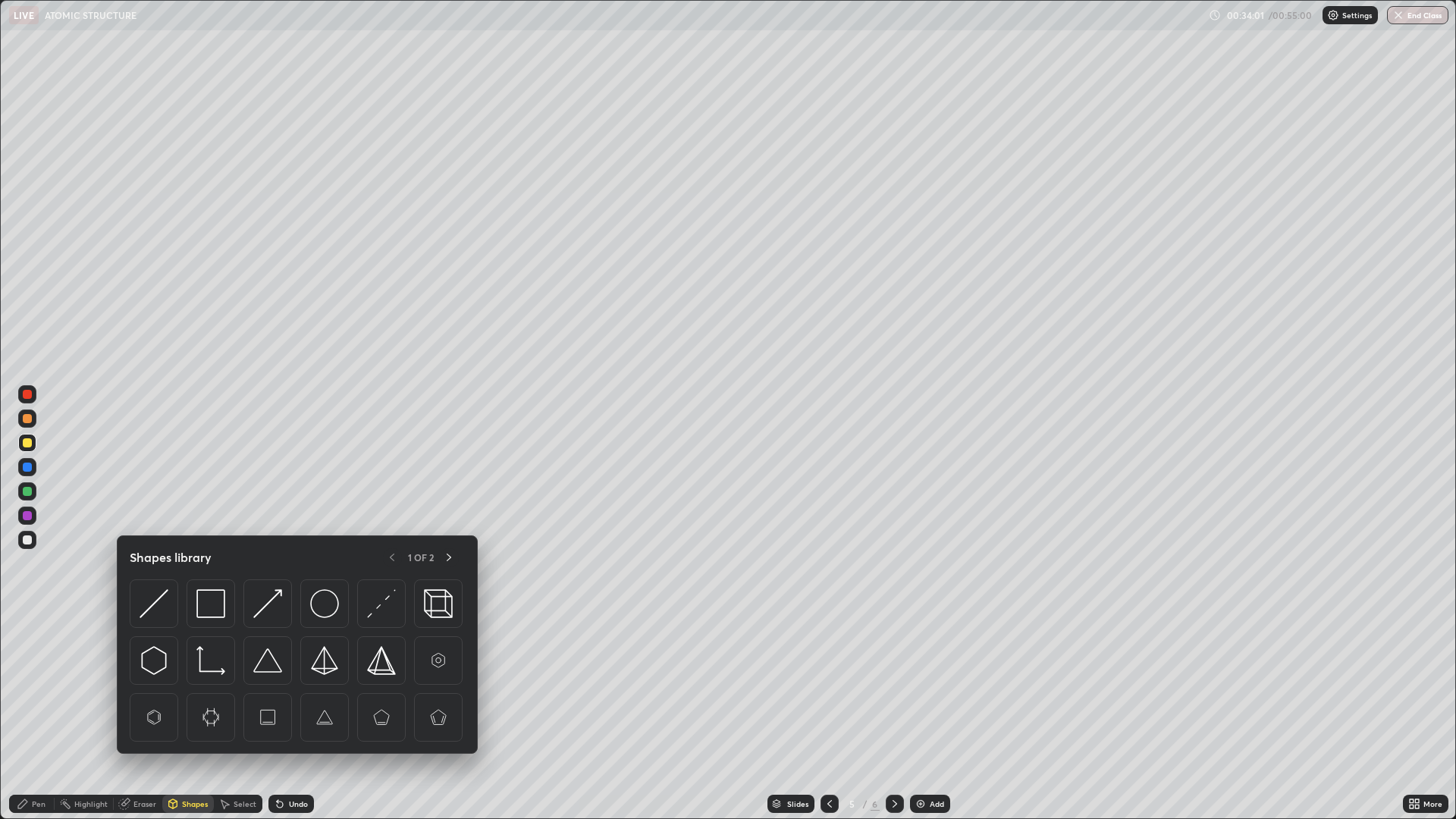
click at [40, 716] on div "Pen" at bounding box center [39, 804] width 14 height 8
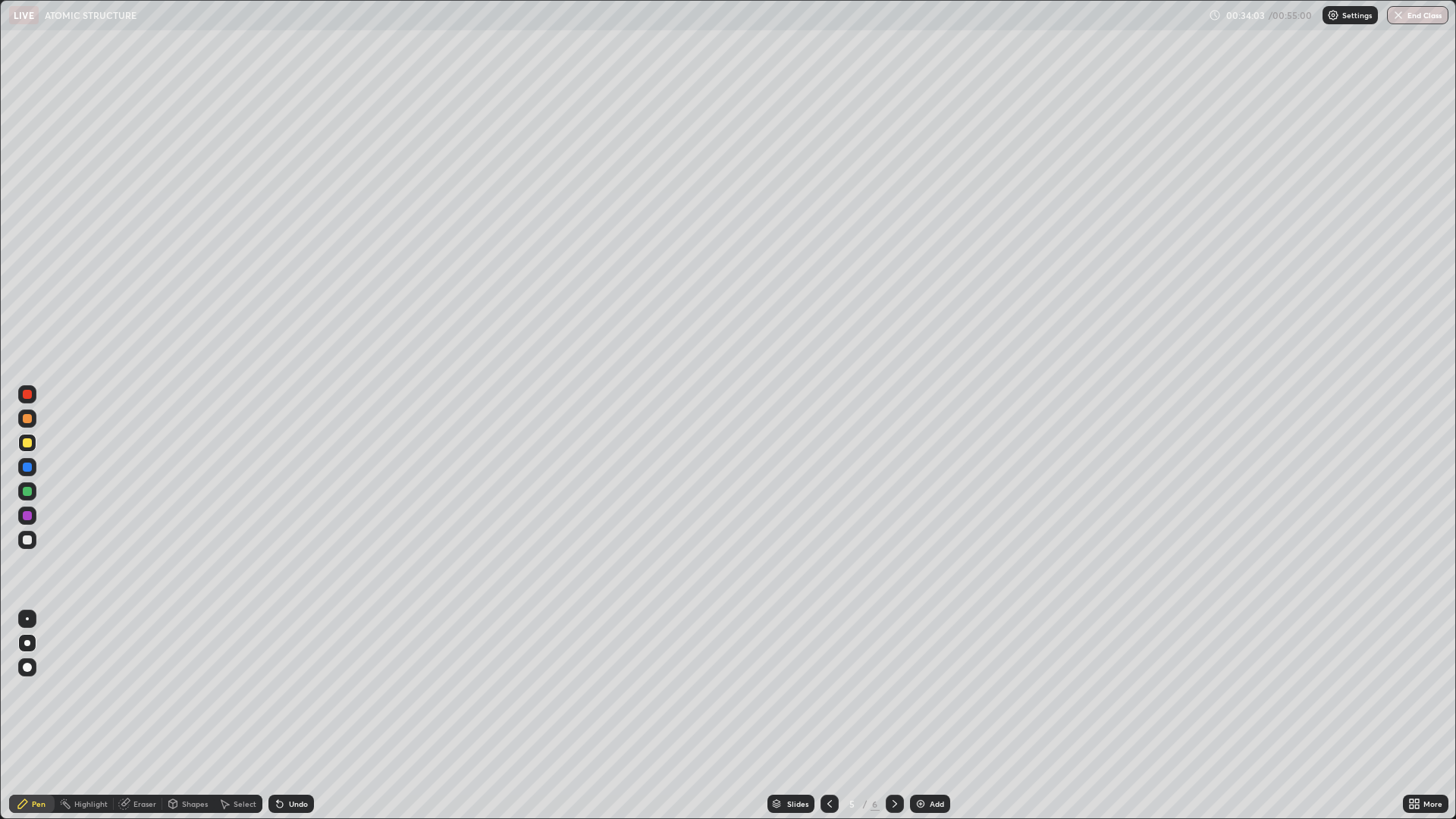
click at [87, 716] on div "Highlight" at bounding box center [90, 804] width 34 height 8
click at [284, 716] on div "Undo" at bounding box center [291, 803] width 45 height 18
click at [30, 716] on icon at bounding box center [27, 752] width 8 height 8
click at [29, 716] on icon at bounding box center [27, 729] width 12 height 12
click at [289, 716] on div "Undo" at bounding box center [298, 804] width 19 height 8
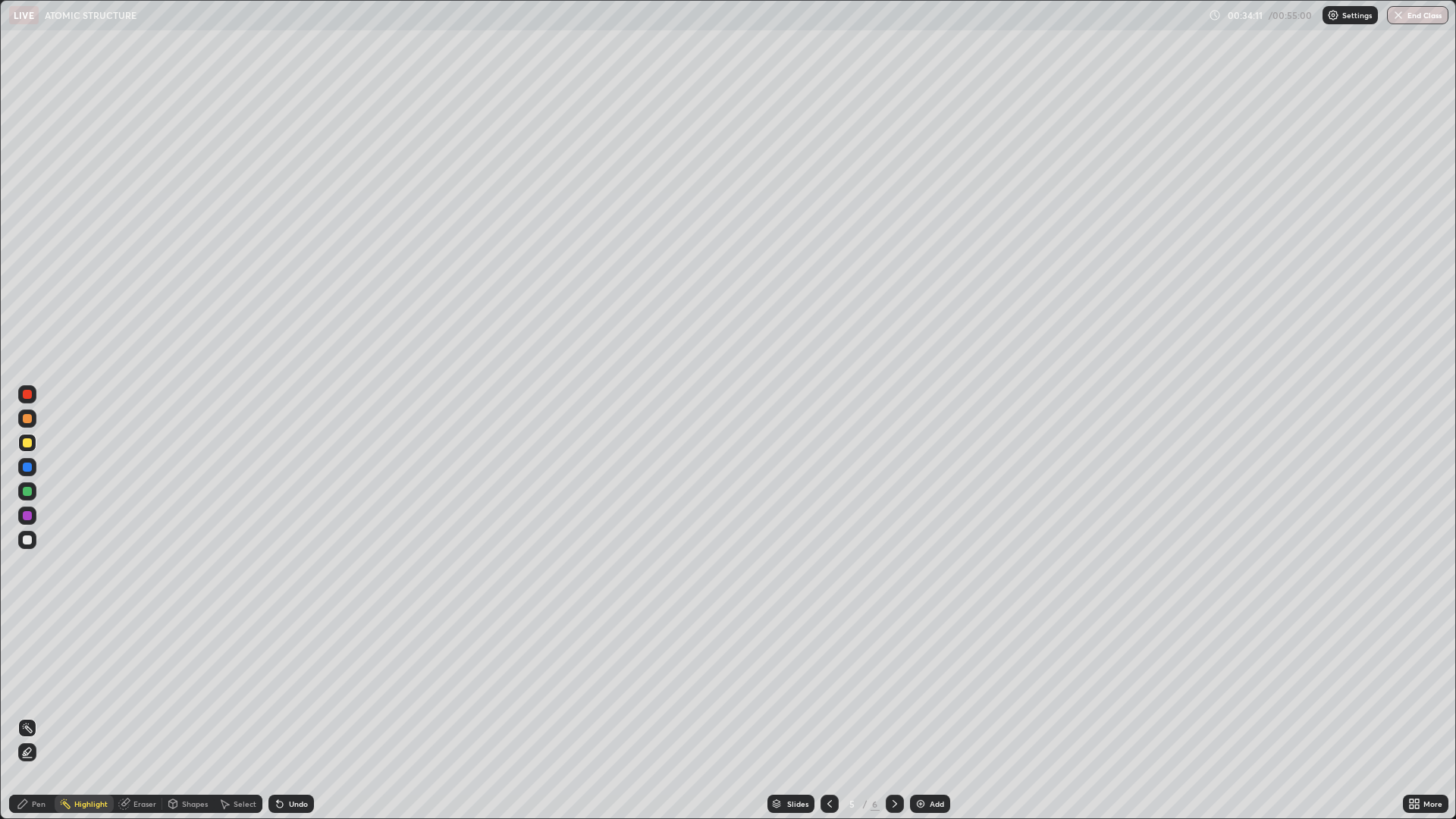
click at [25, 716] on icon at bounding box center [23, 804] width 12 height 12
click at [28, 399] on div at bounding box center [27, 394] width 18 height 18
click at [899, 716] on icon at bounding box center [895, 804] width 12 height 12
click at [296, 716] on div "Undo" at bounding box center [298, 804] width 19 height 8
click at [291, 716] on div "Undo" at bounding box center [298, 804] width 19 height 8
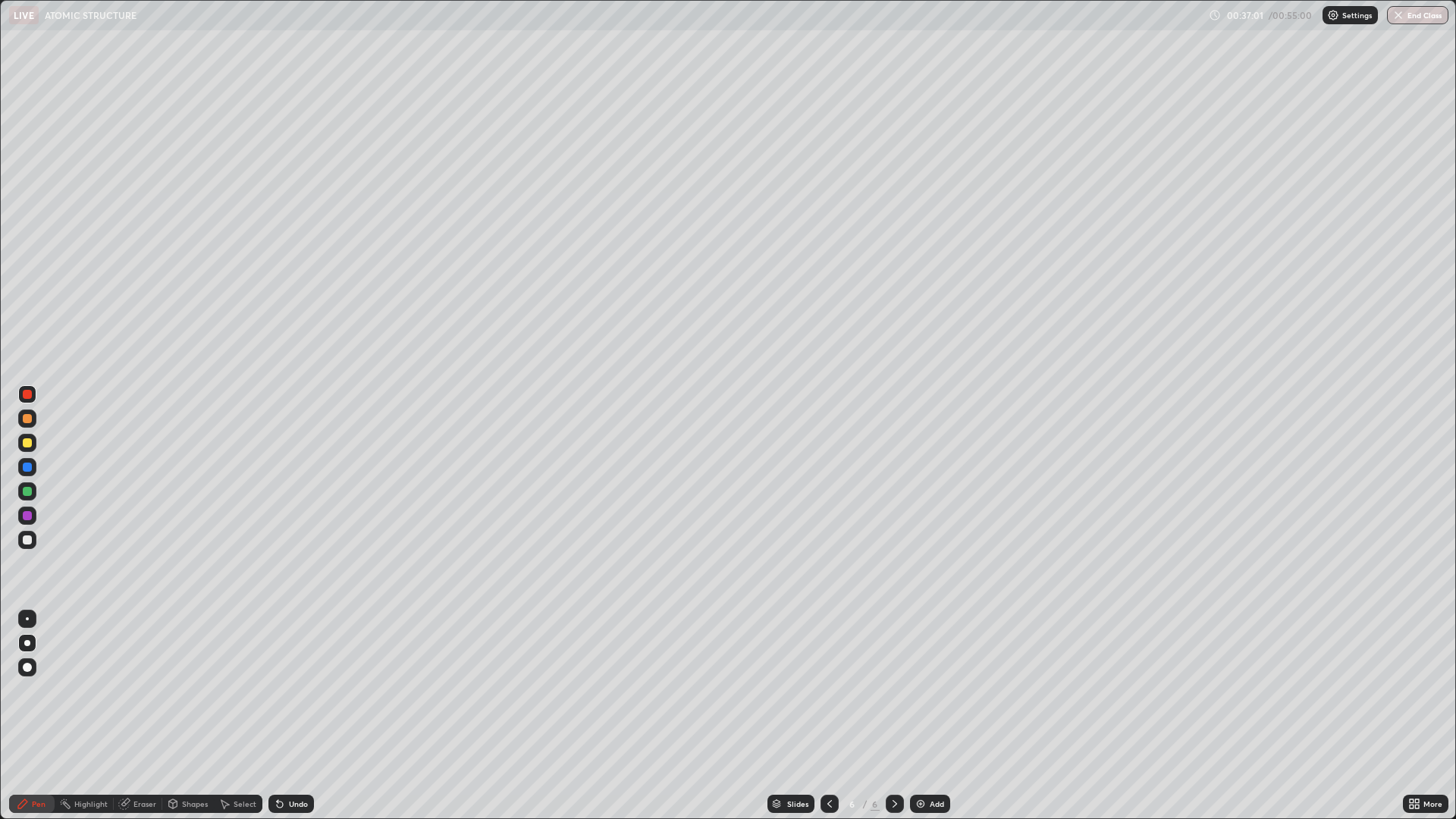
click at [822, 716] on div at bounding box center [829, 803] width 18 height 18
click at [930, 716] on div "Add" at bounding box center [937, 804] width 14 height 8
click at [28, 441] on div at bounding box center [27, 443] width 9 height 9
click at [31, 395] on div at bounding box center [27, 395] width 9 height 9
click at [296, 716] on div "Undo" at bounding box center [298, 804] width 19 height 8
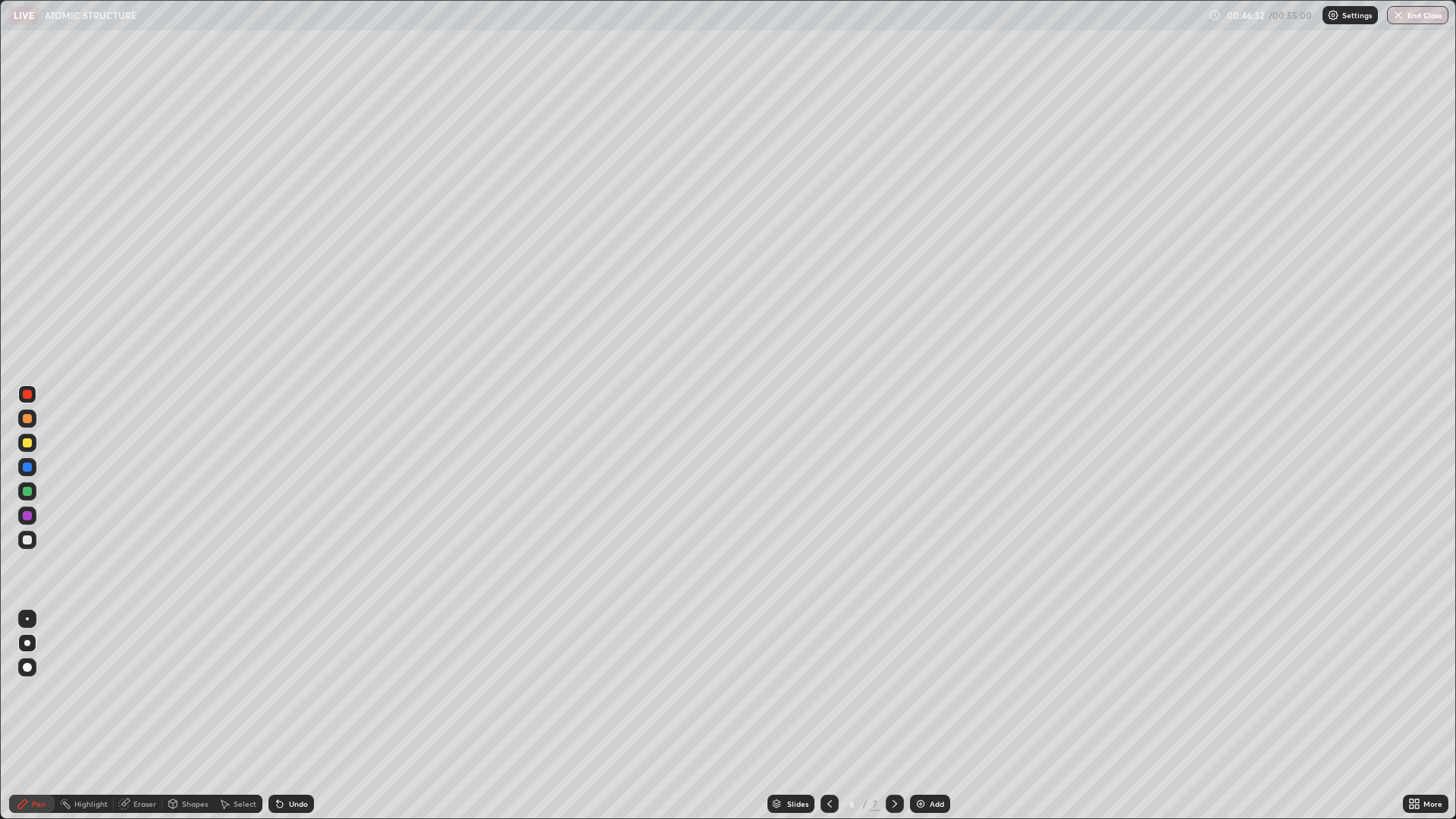
click at [297, 716] on div "Undo" at bounding box center [298, 804] width 19 height 8
click at [298, 716] on div "Undo" at bounding box center [298, 804] width 19 height 8
click at [23, 460] on div at bounding box center [27, 466] width 18 height 18
click at [917, 716] on img at bounding box center [921, 804] width 12 height 12
click at [25, 438] on div at bounding box center [27, 443] width 9 height 9
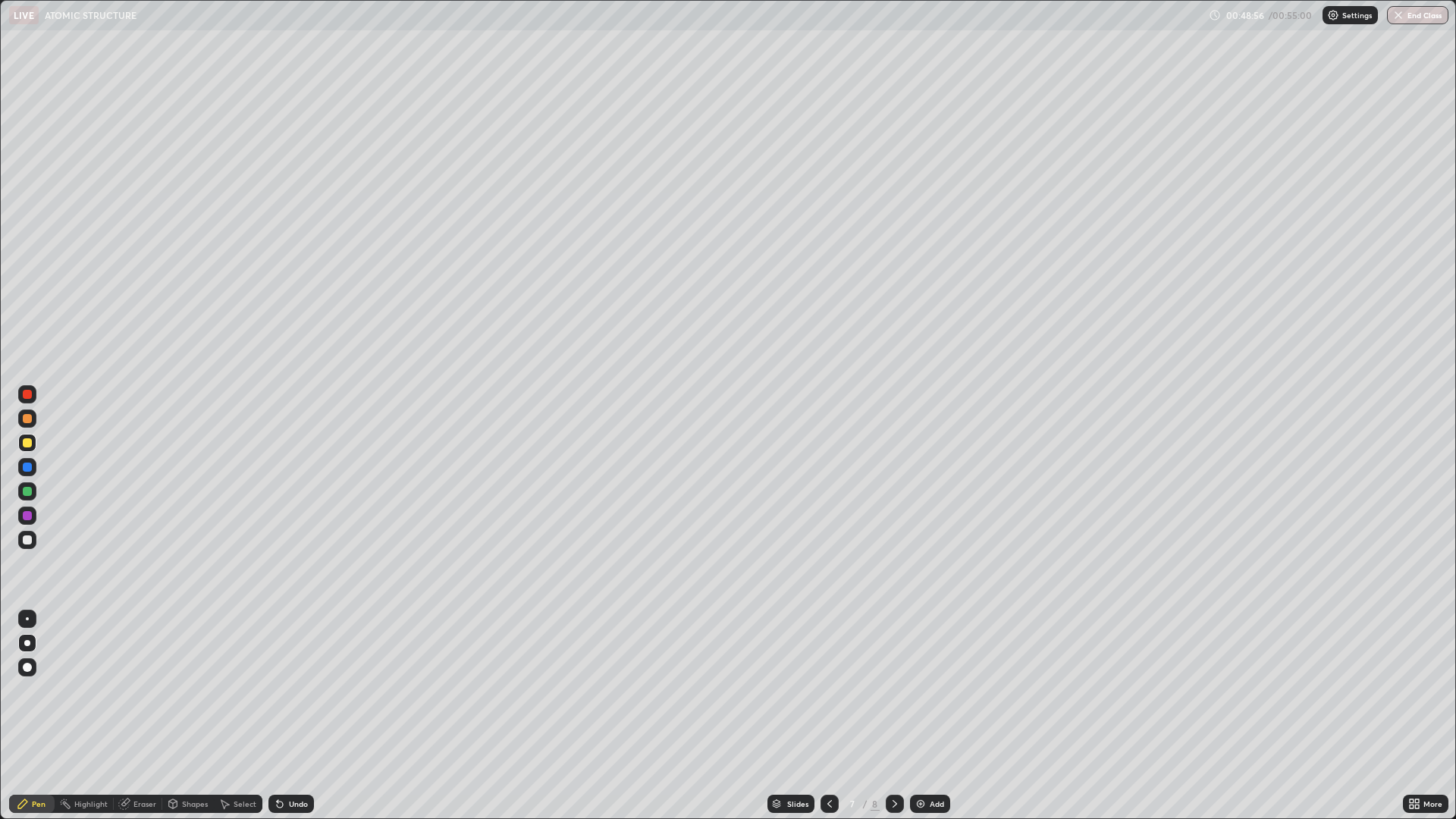
click at [23, 392] on div at bounding box center [27, 395] width 9 height 9
click at [26, 419] on div at bounding box center [27, 419] width 9 height 9
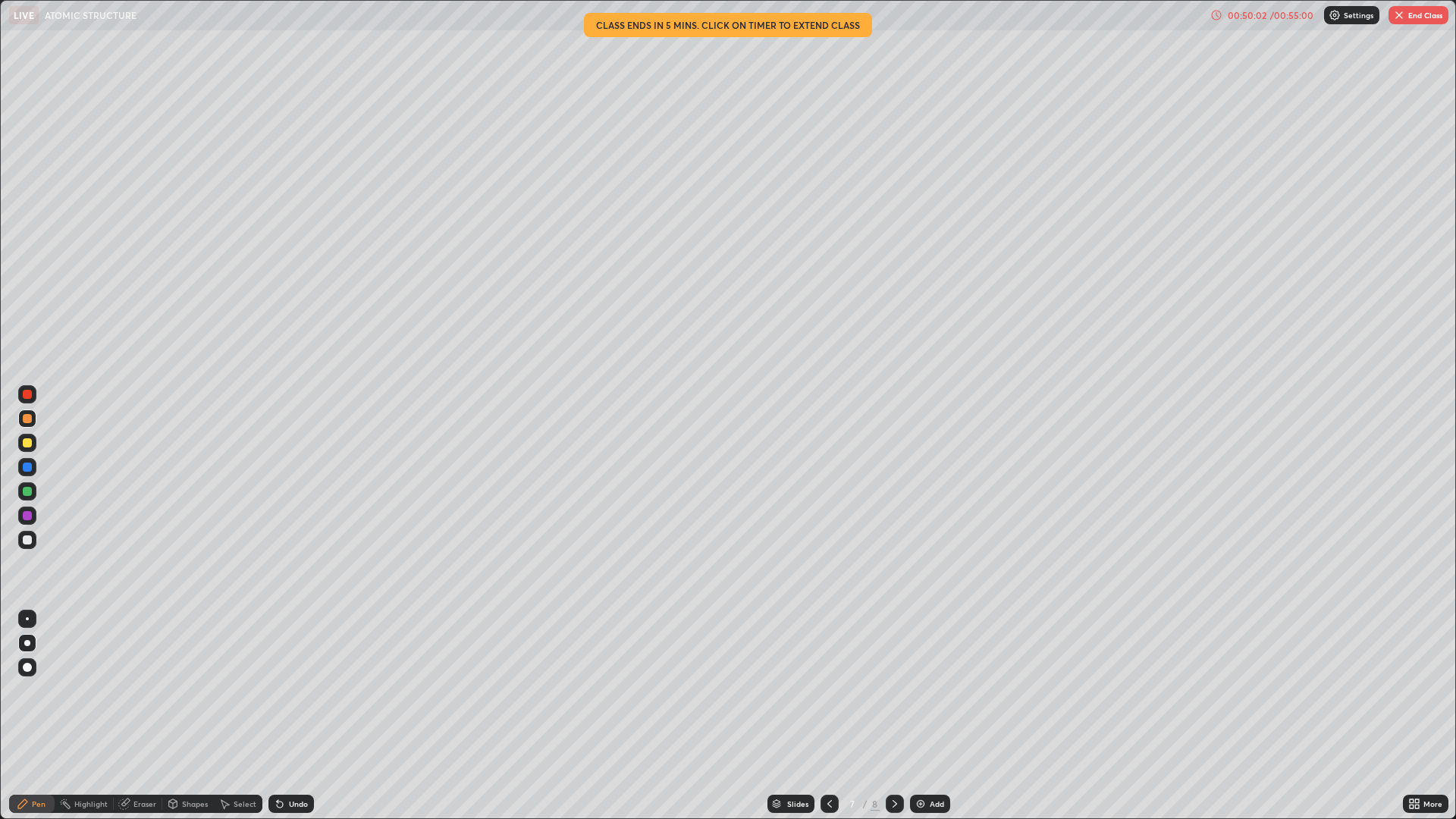
click at [23, 490] on div at bounding box center [27, 491] width 9 height 9
click at [27, 419] on div at bounding box center [27, 419] width 9 height 9
click at [27, 466] on div at bounding box center [27, 467] width 9 height 9
click at [922, 716] on img at bounding box center [921, 804] width 12 height 12
click at [23, 422] on div at bounding box center [27, 419] width 9 height 9
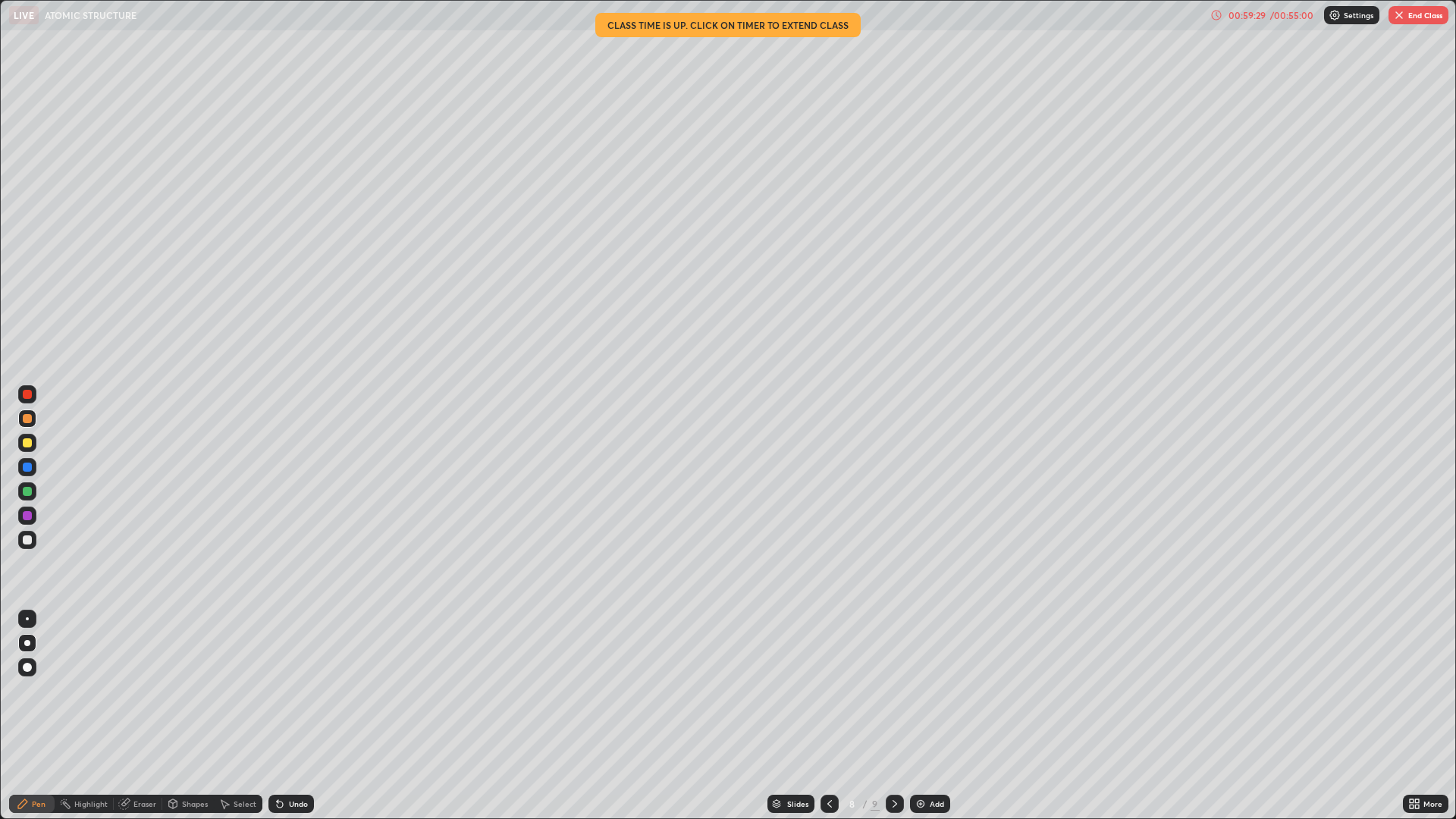
click at [31, 473] on div at bounding box center [27, 466] width 18 height 18
click at [28, 393] on div at bounding box center [27, 395] width 9 height 9
click at [29, 471] on div at bounding box center [27, 467] width 9 height 9
click at [27, 490] on div at bounding box center [27, 491] width 9 height 9
click at [28, 441] on div at bounding box center [27, 443] width 9 height 9
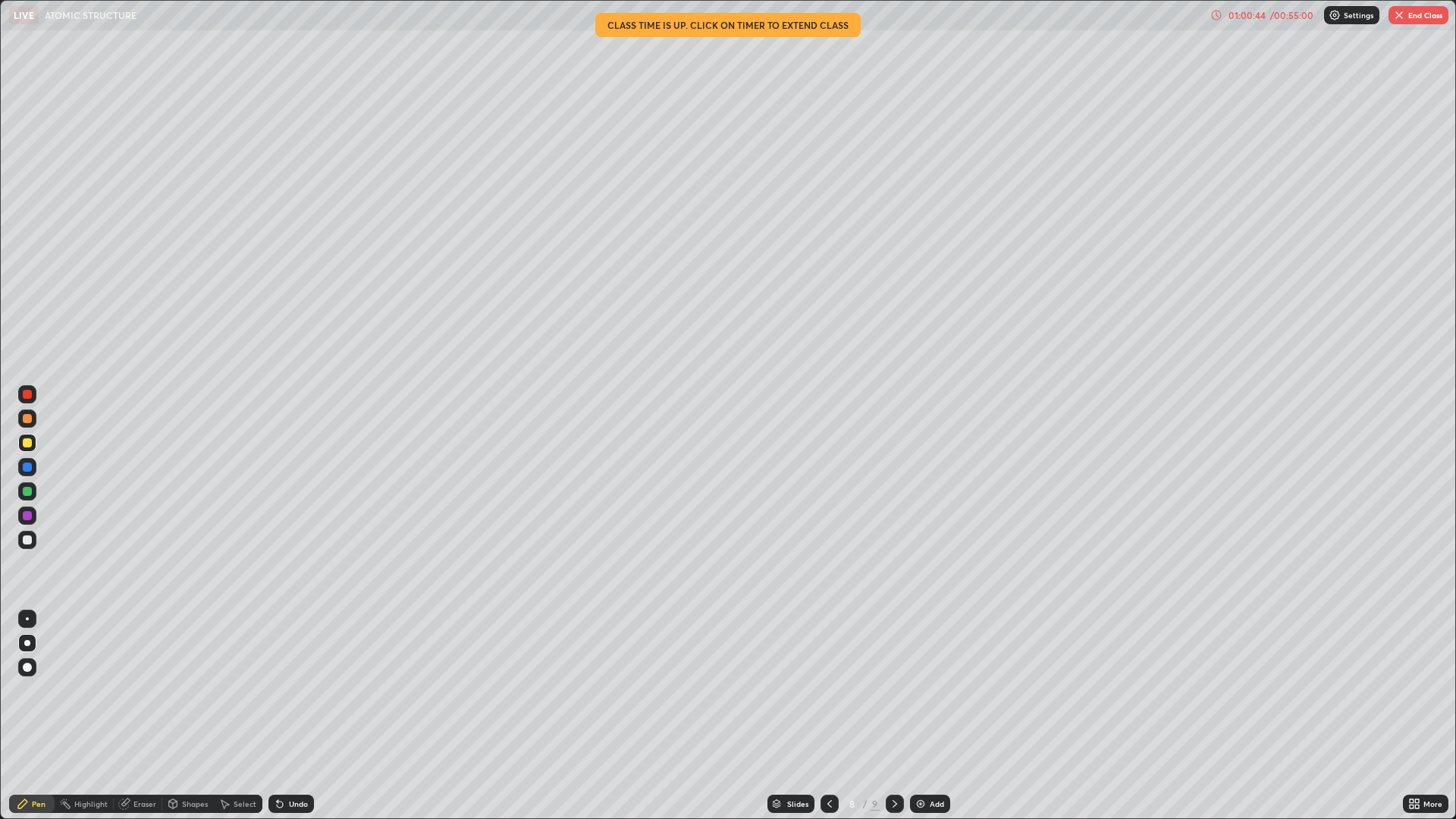
click at [24, 498] on div at bounding box center [27, 491] width 18 height 18
click at [27, 447] on div at bounding box center [27, 443] width 9 height 9
click at [27, 492] on div at bounding box center [27, 491] width 9 height 9
click at [27, 444] on div at bounding box center [27, 443] width 9 height 9
click at [26, 470] on div at bounding box center [27, 467] width 9 height 9
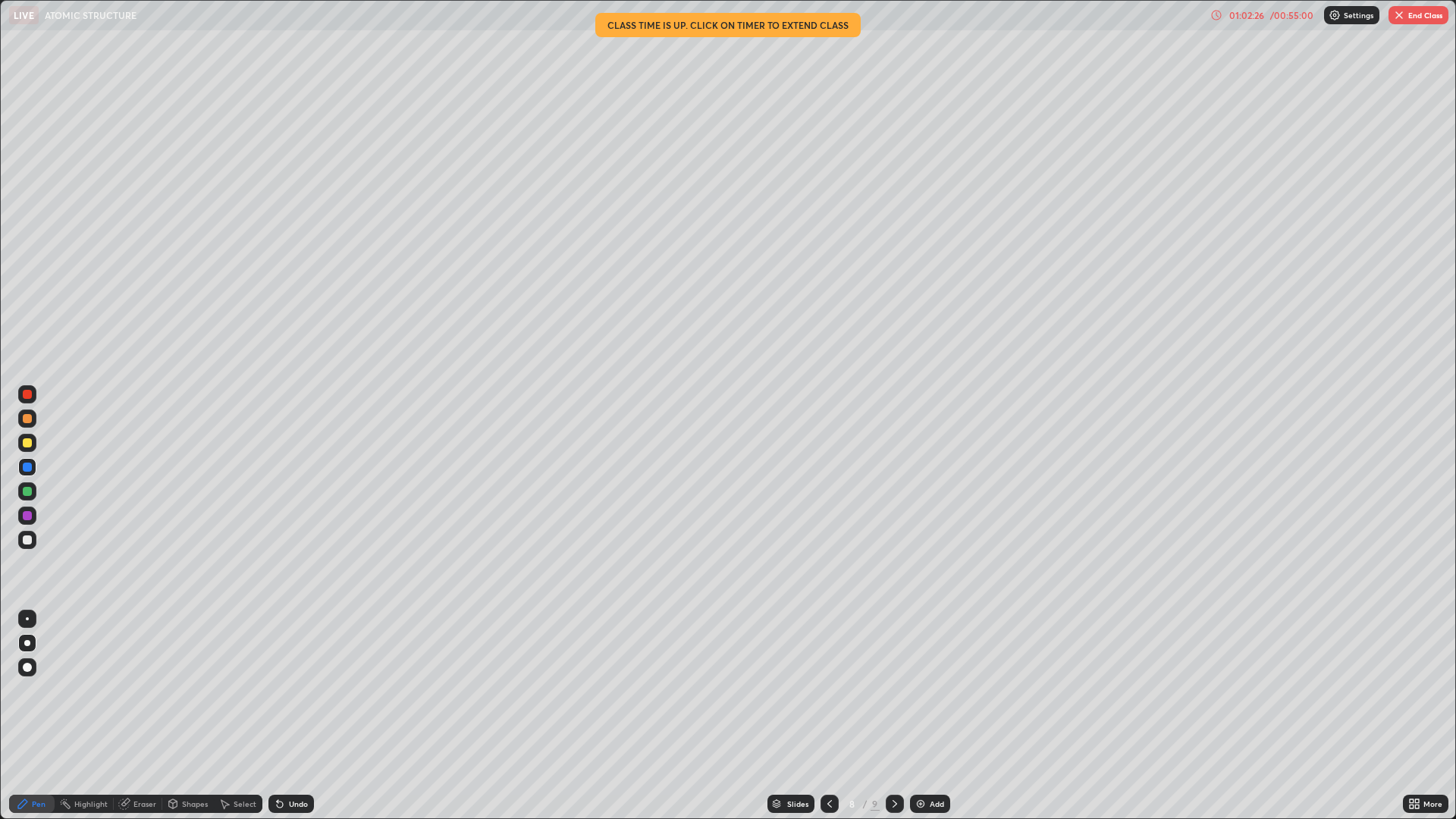
click at [27, 392] on div at bounding box center [27, 395] width 9 height 9
click at [930, 716] on div "Add" at bounding box center [937, 804] width 14 height 8
click at [29, 464] on div at bounding box center [27, 467] width 9 height 9
click at [25, 398] on div at bounding box center [27, 395] width 9 height 9
click at [27, 445] on div at bounding box center [27, 443] width 9 height 9
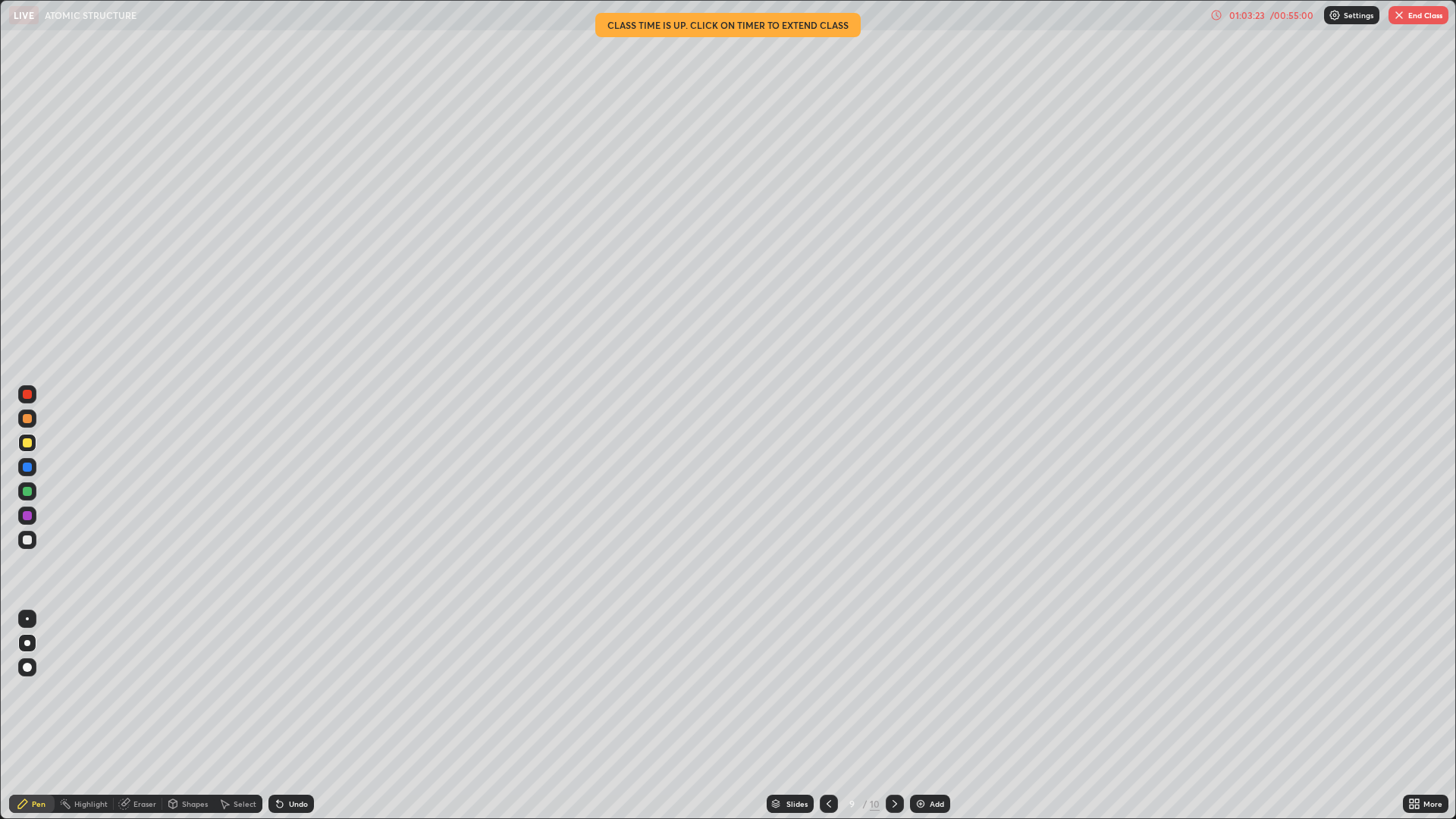
click at [827, 716] on icon at bounding box center [829, 804] width 12 height 12
click at [902, 716] on div at bounding box center [895, 803] width 18 height 18
click at [27, 491] on div at bounding box center [27, 491] width 9 height 9
click at [827, 716] on icon at bounding box center [829, 804] width 12 height 12
click at [891, 716] on div at bounding box center [895, 803] width 18 height 30
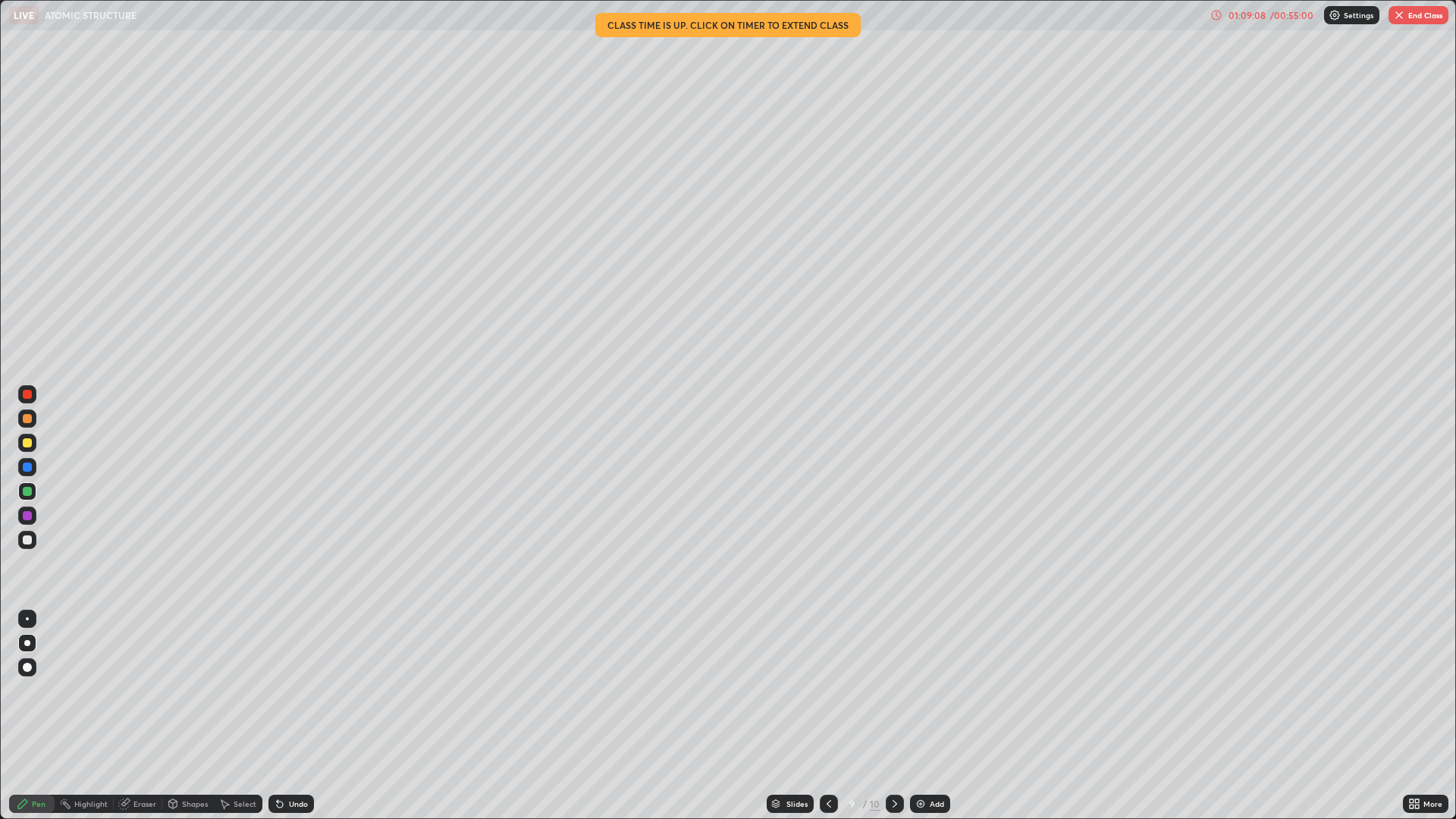
click at [1419, 19] on button "End Class" at bounding box center [1419, 15] width 60 height 18
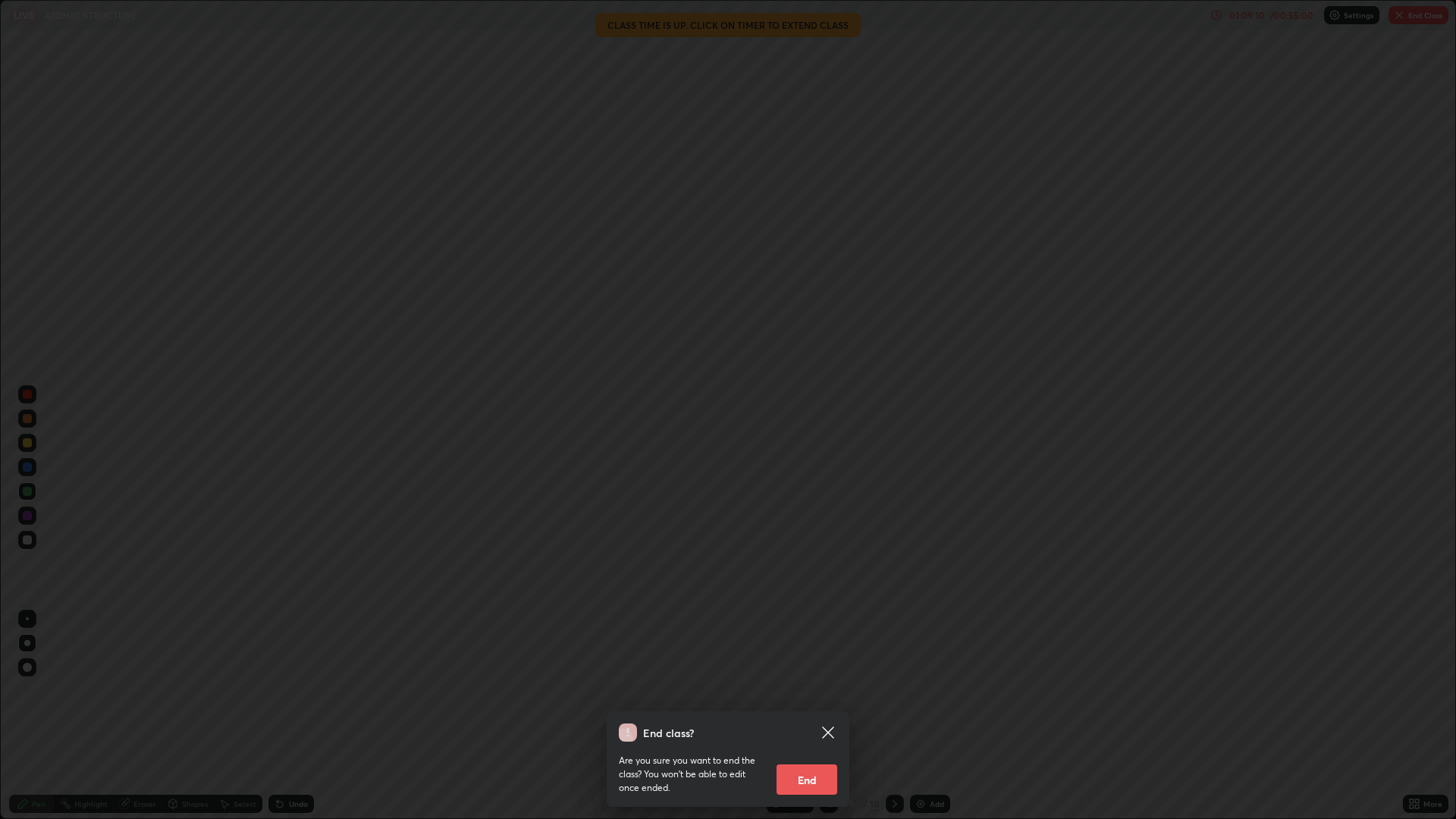
click at [814, 716] on button "End" at bounding box center [807, 779] width 61 height 30
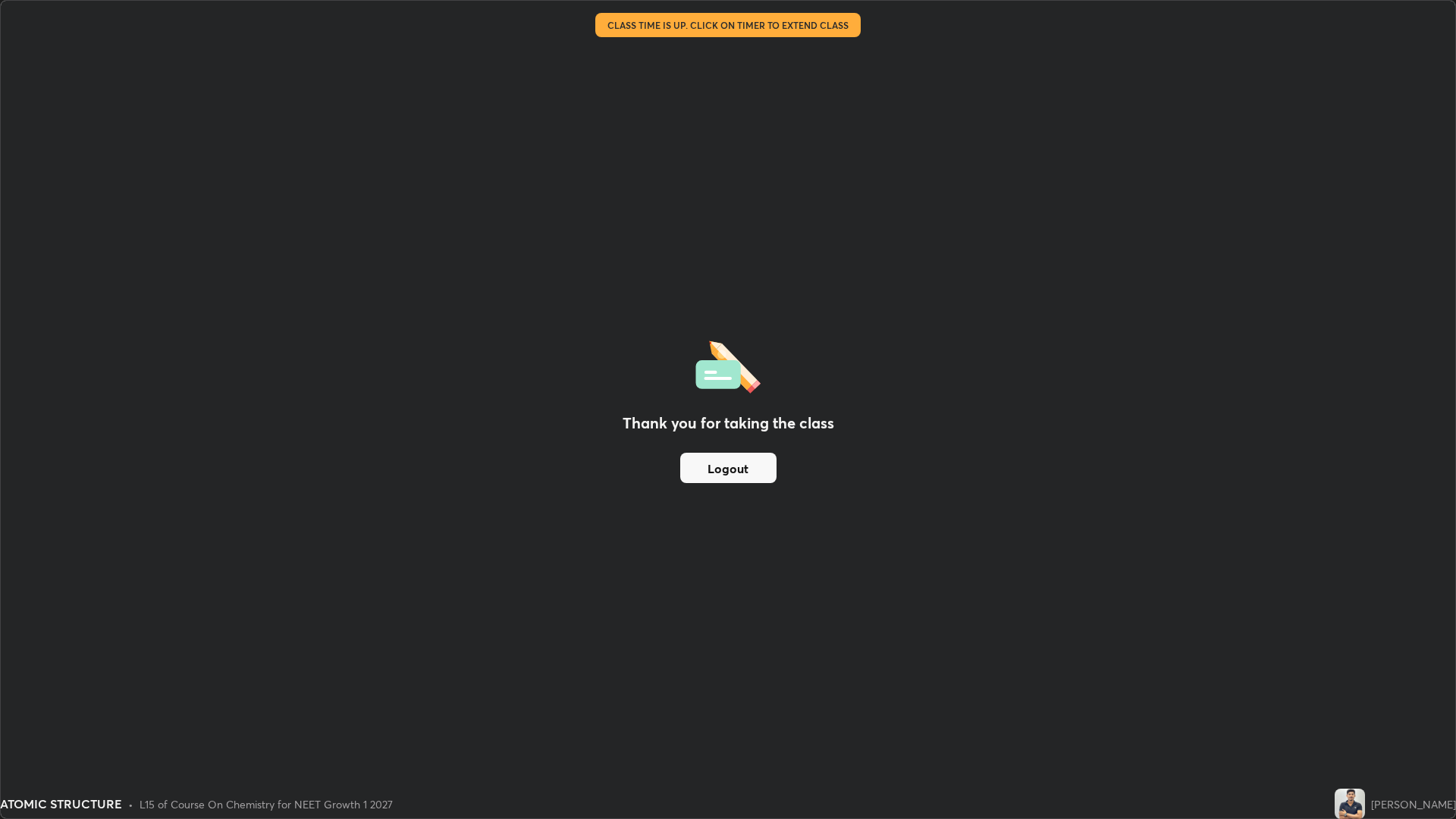
click at [1365, 716] on img at bounding box center [1349, 803] width 30 height 30
click at [1361, 716] on div "Thank you for taking the class Logout" at bounding box center [728, 410] width 1454 height 817
click at [1365, 716] on img at bounding box center [1349, 803] width 30 height 30
